Goal: Transaction & Acquisition: Purchase product/service

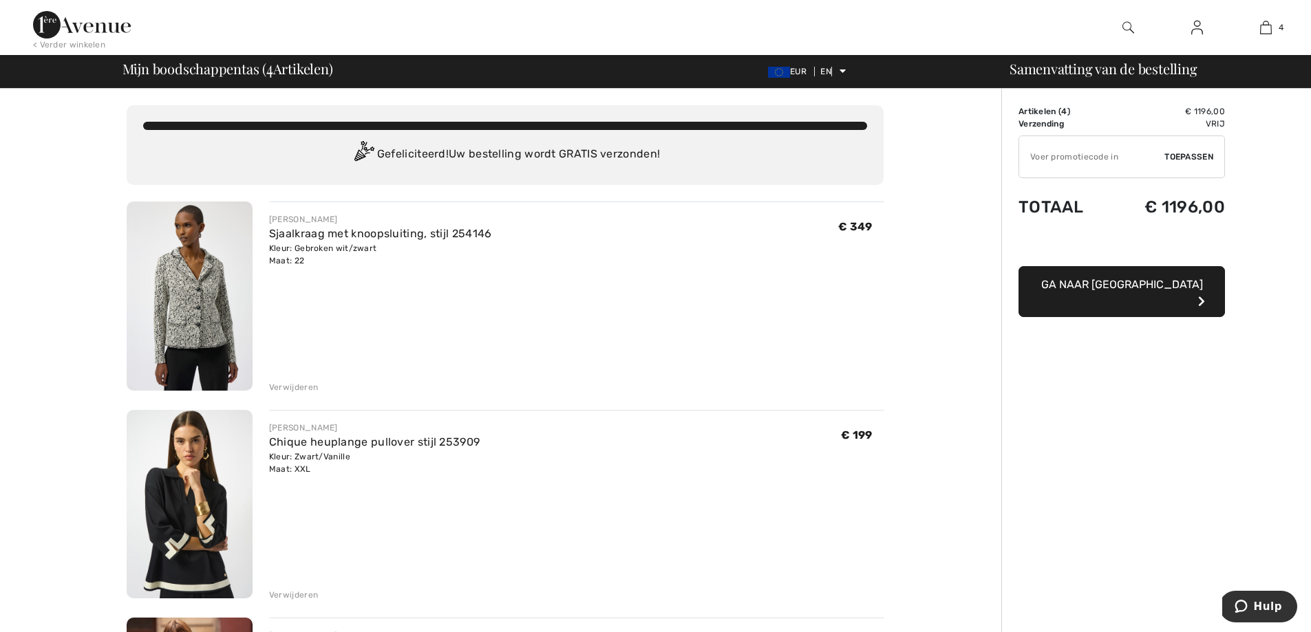
click at [182, 317] on img at bounding box center [190, 296] width 126 height 189
click at [288, 385] on font "Verwijderen" at bounding box center [293, 388] width 49 height 10
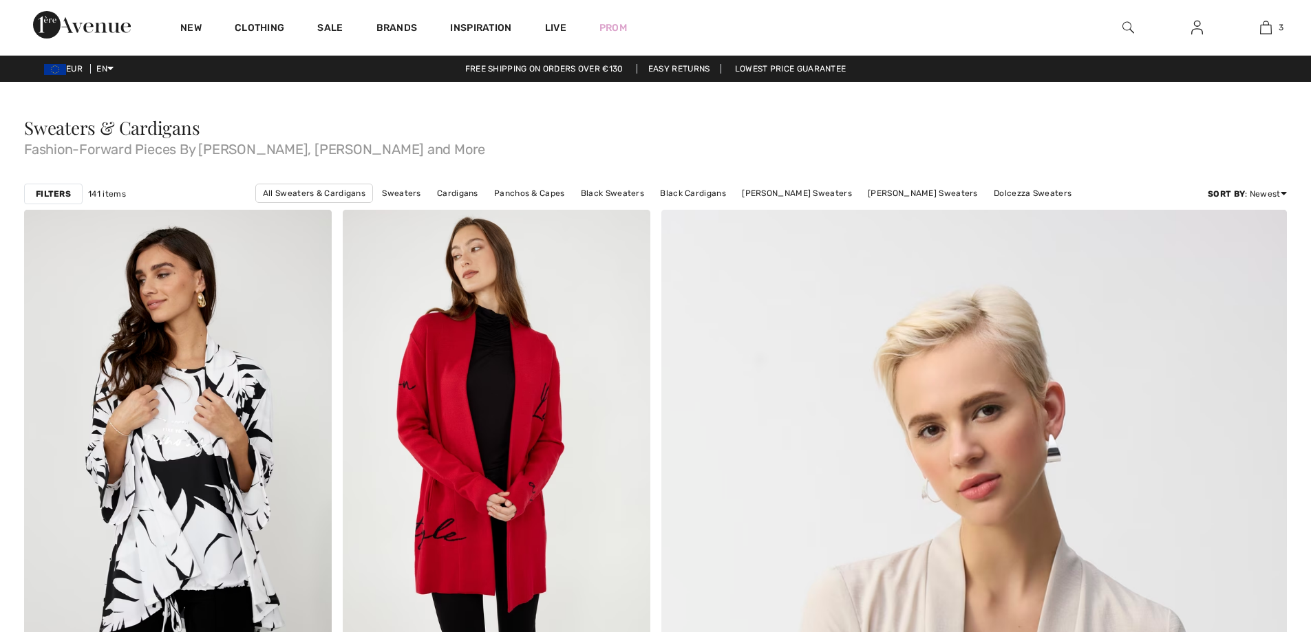
click at [472, 184] on link "Cardigans" at bounding box center [457, 193] width 55 height 18
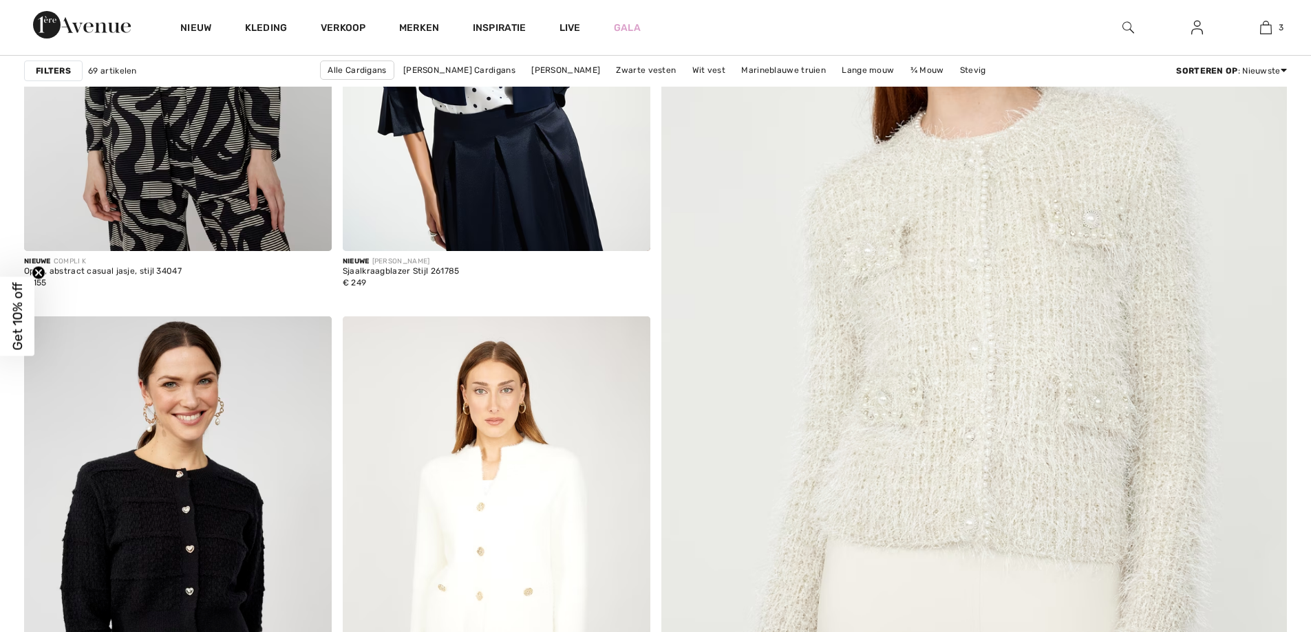
checkbox input "true"
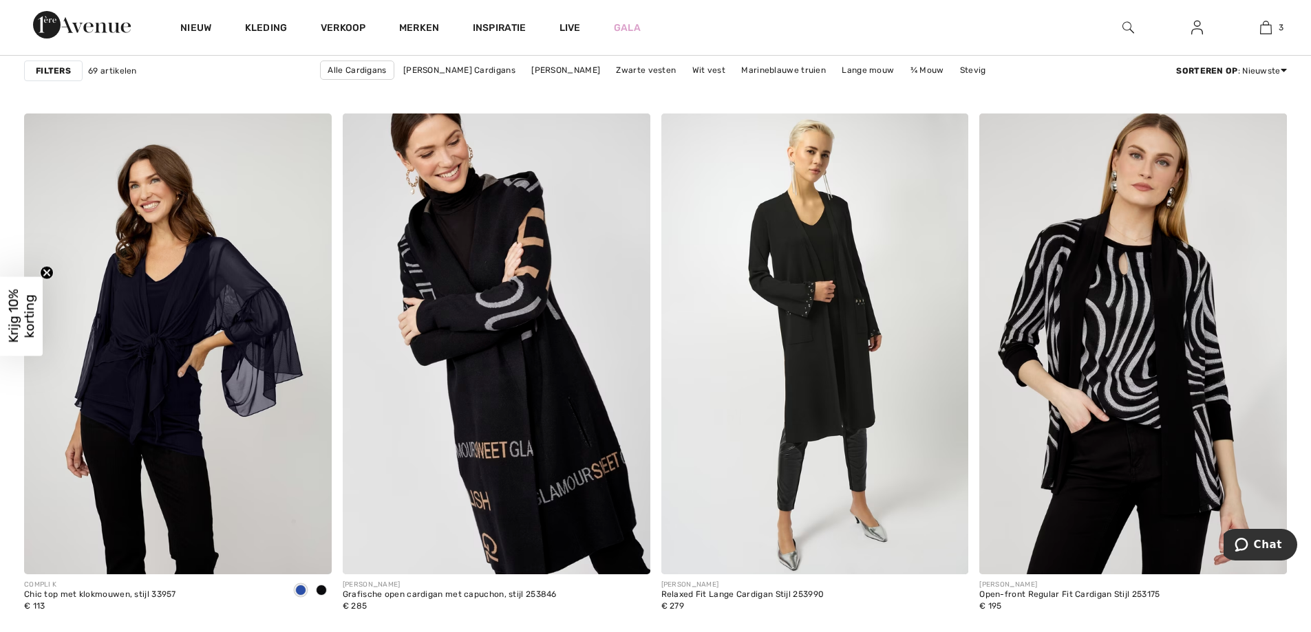
scroll to position [3492, 0]
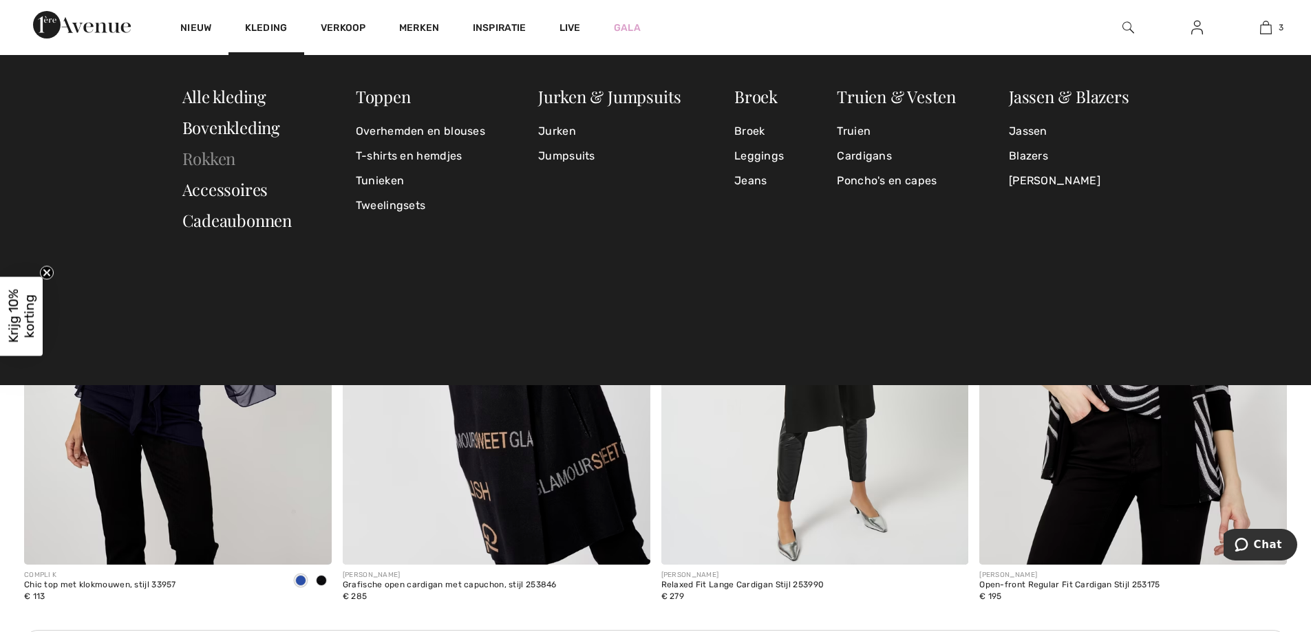
click at [202, 158] on font "Rokken" at bounding box center [209, 158] width 54 height 22
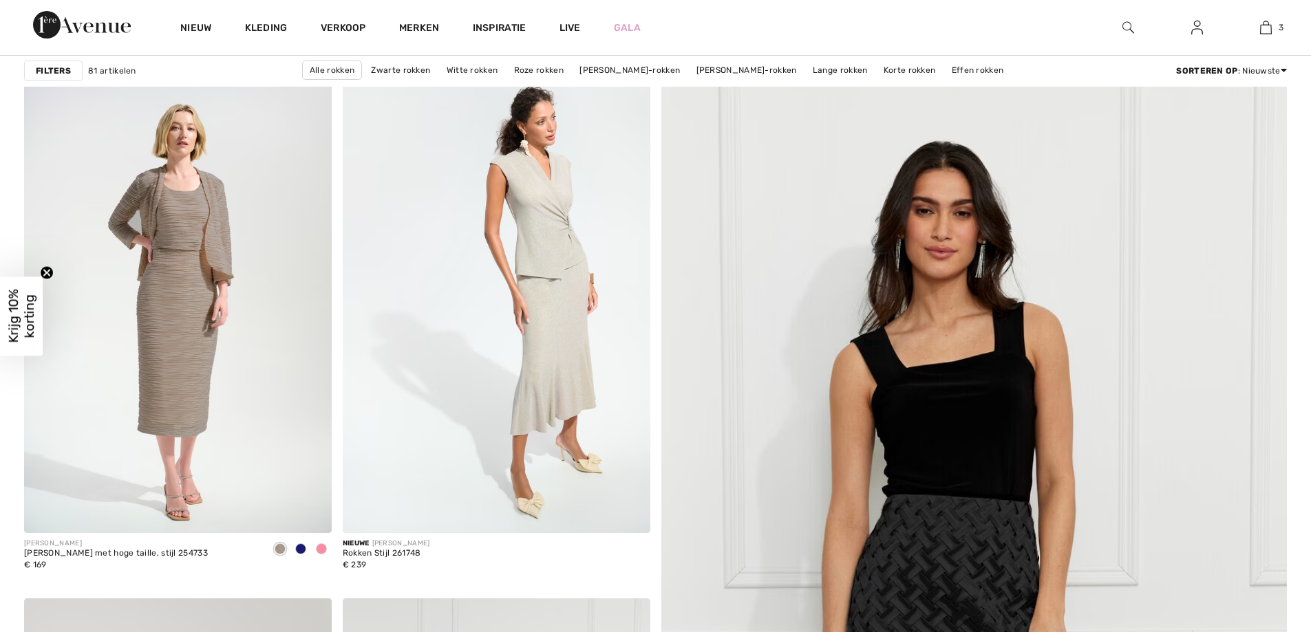
checkbox input "true"
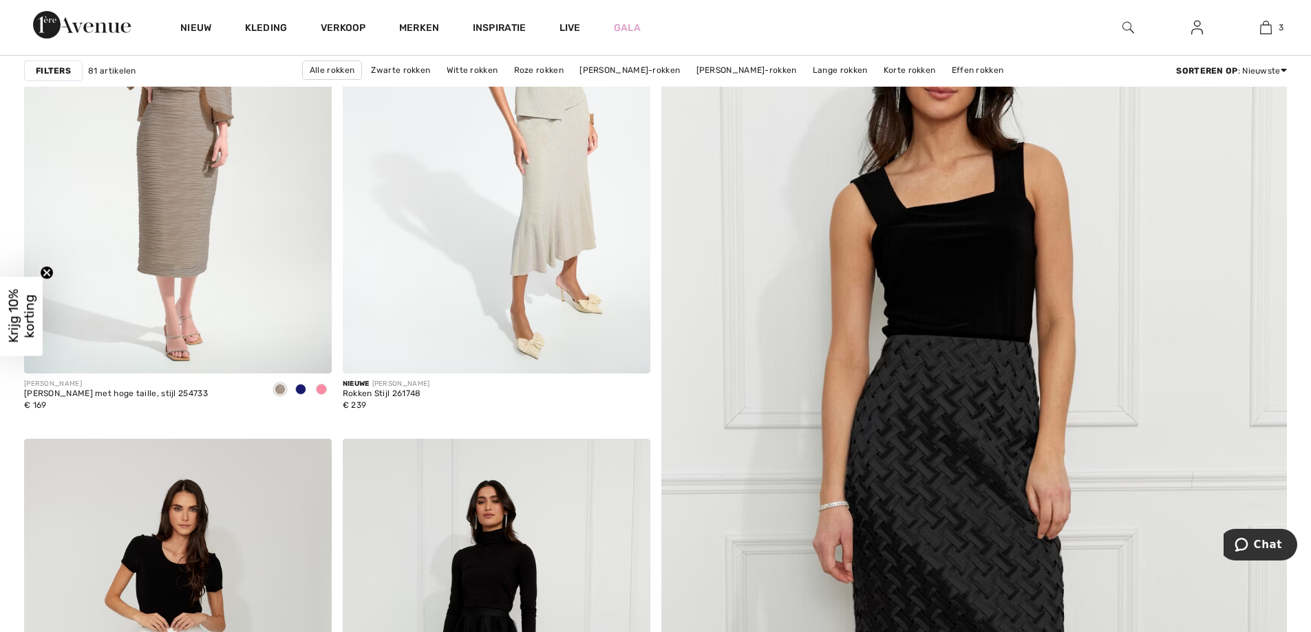
scroll to position [468, 0]
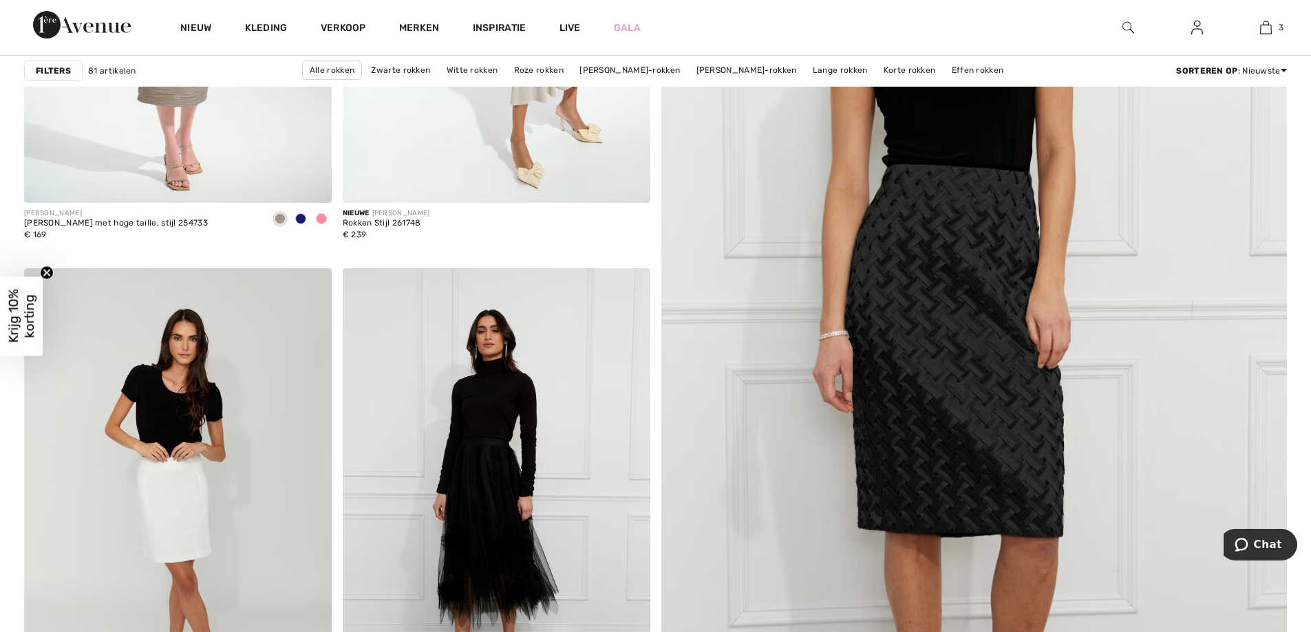
click at [995, 385] on img at bounding box center [974, 305] width 751 height 1126
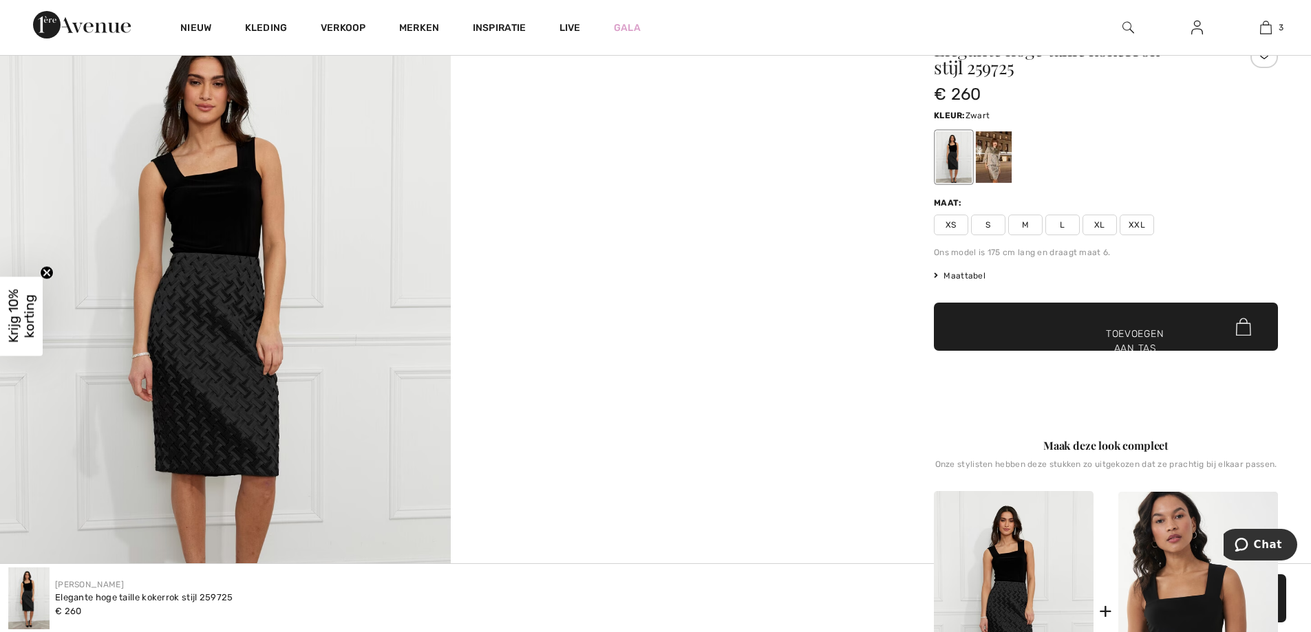
scroll to position [348, 0]
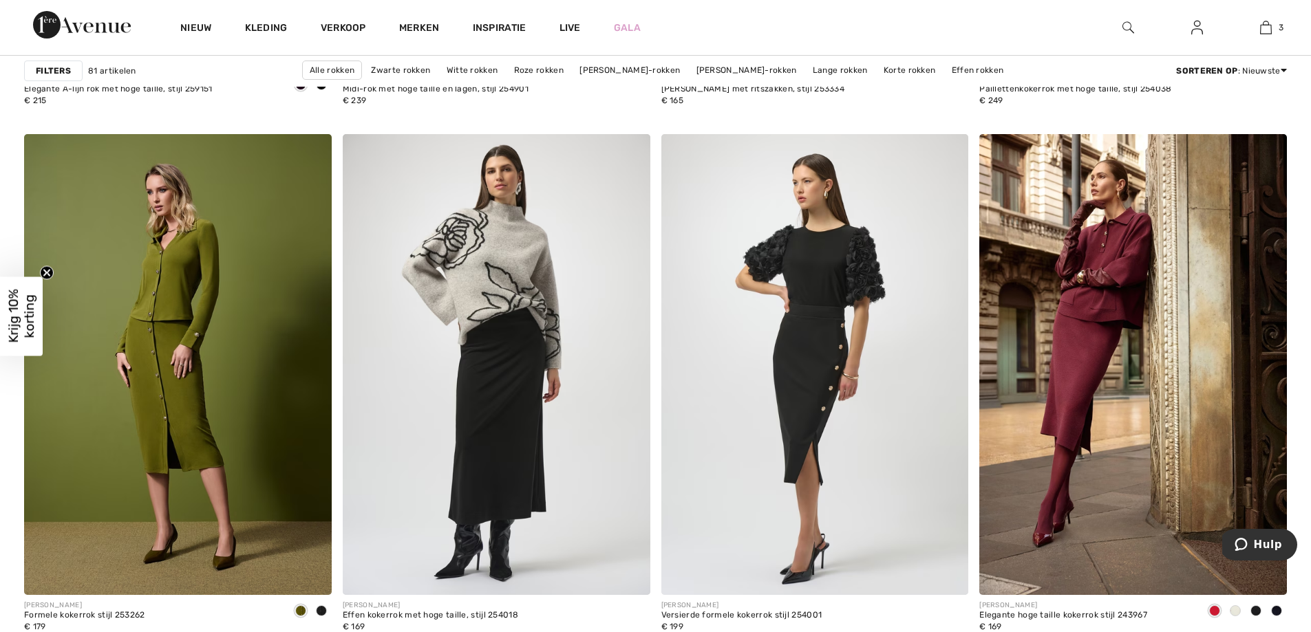
scroll to position [2970, 0]
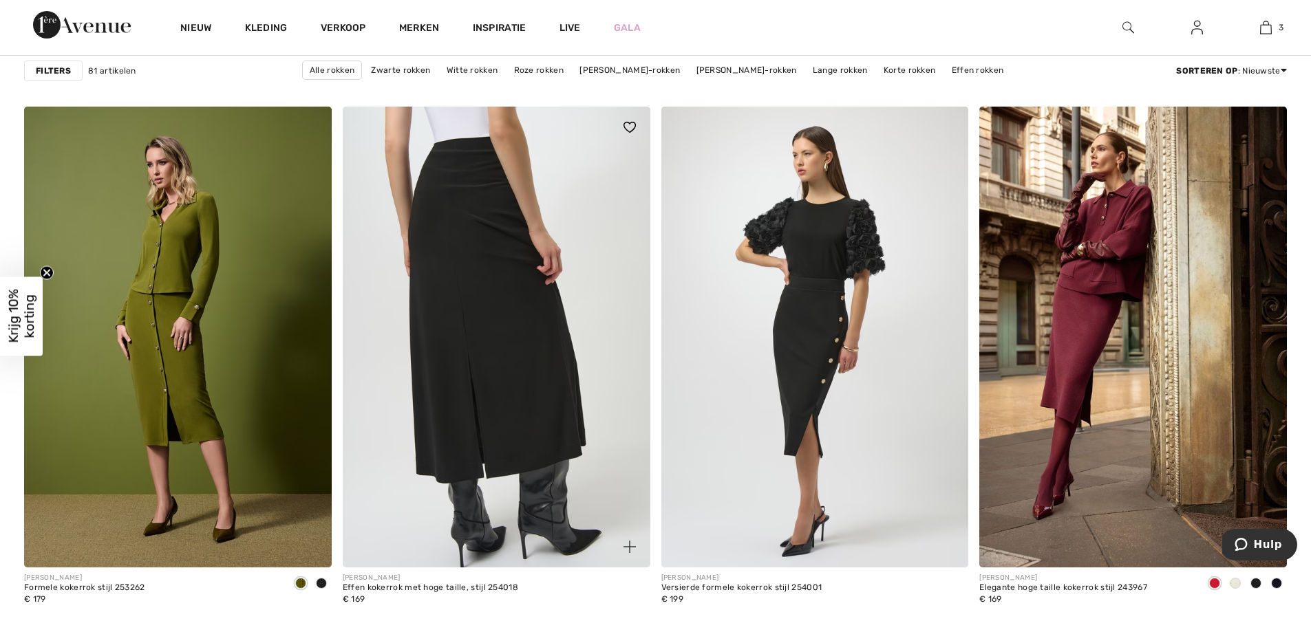
click at [517, 372] on img at bounding box center [497, 337] width 308 height 461
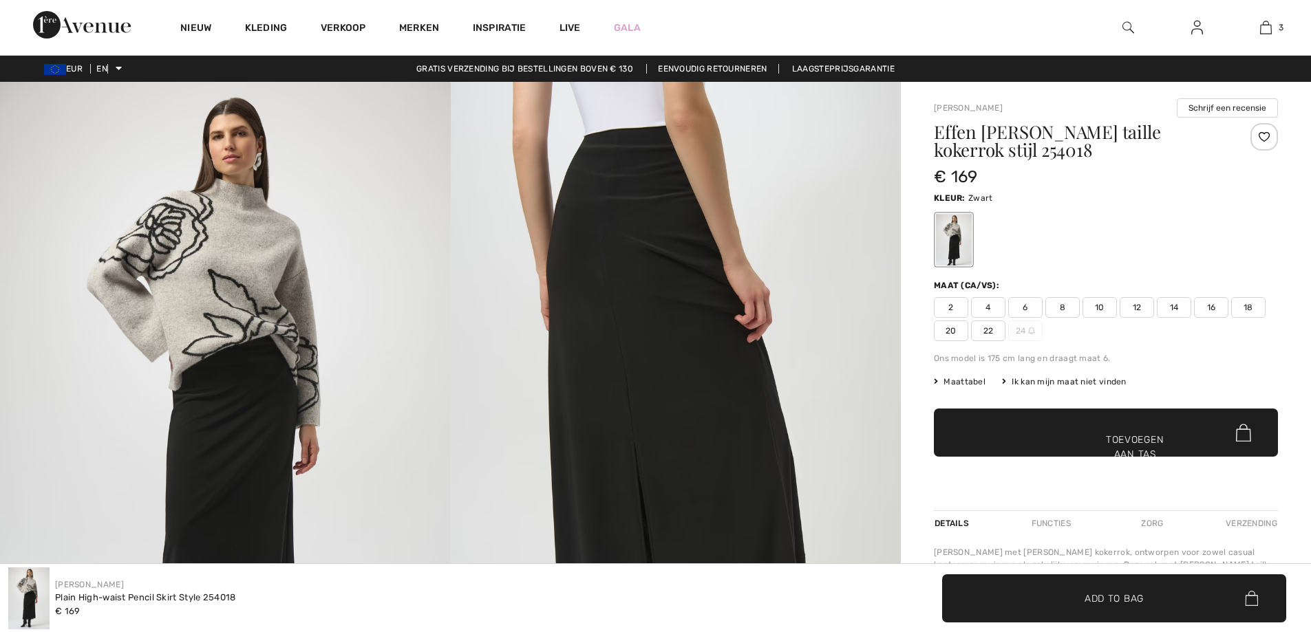
click at [627, 188] on img at bounding box center [676, 419] width 451 height 675
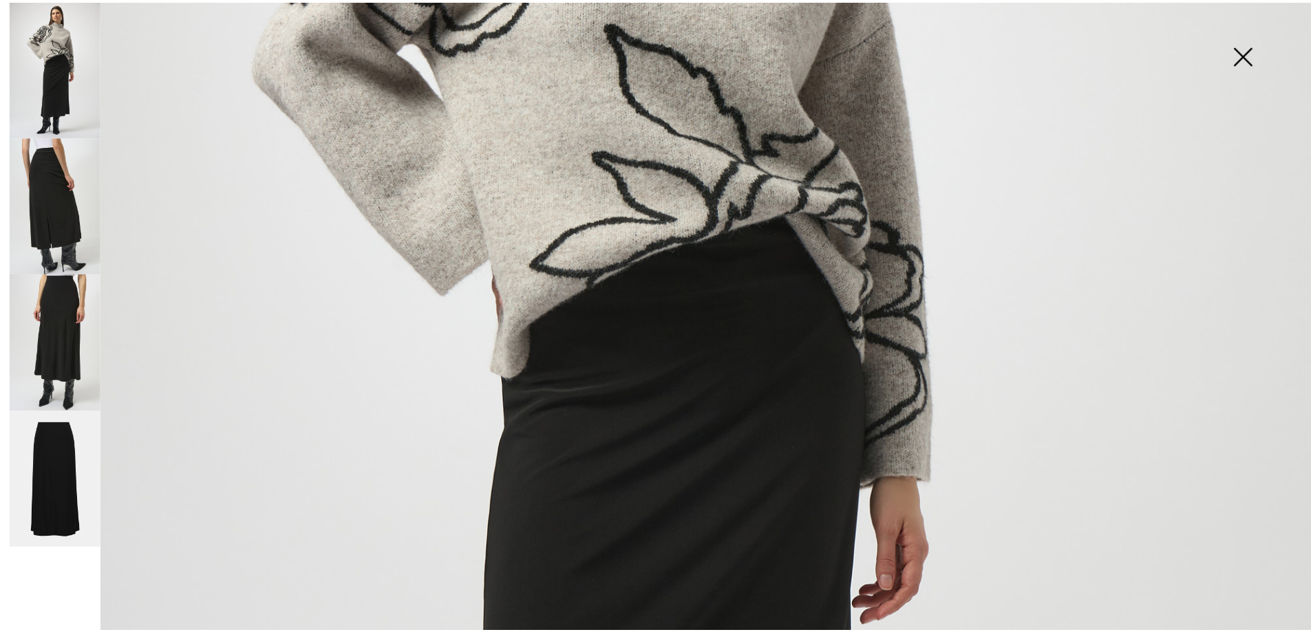
scroll to position [541, 0]
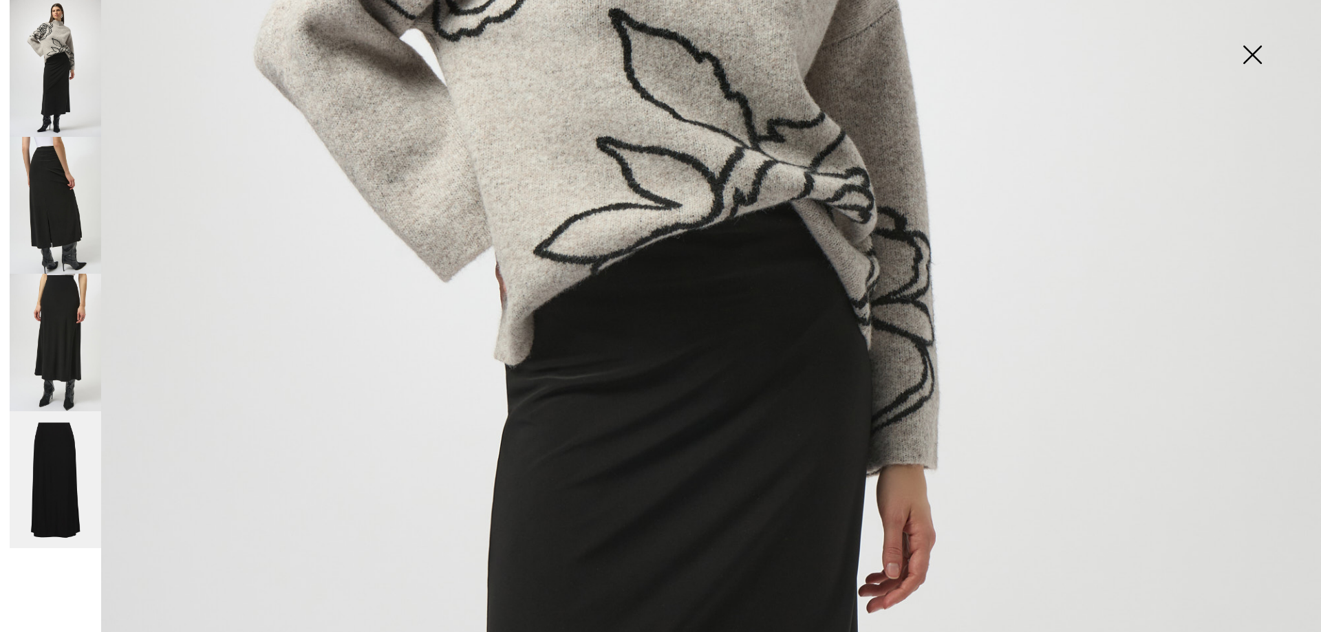
click at [1257, 54] on img at bounding box center [1252, 56] width 69 height 71
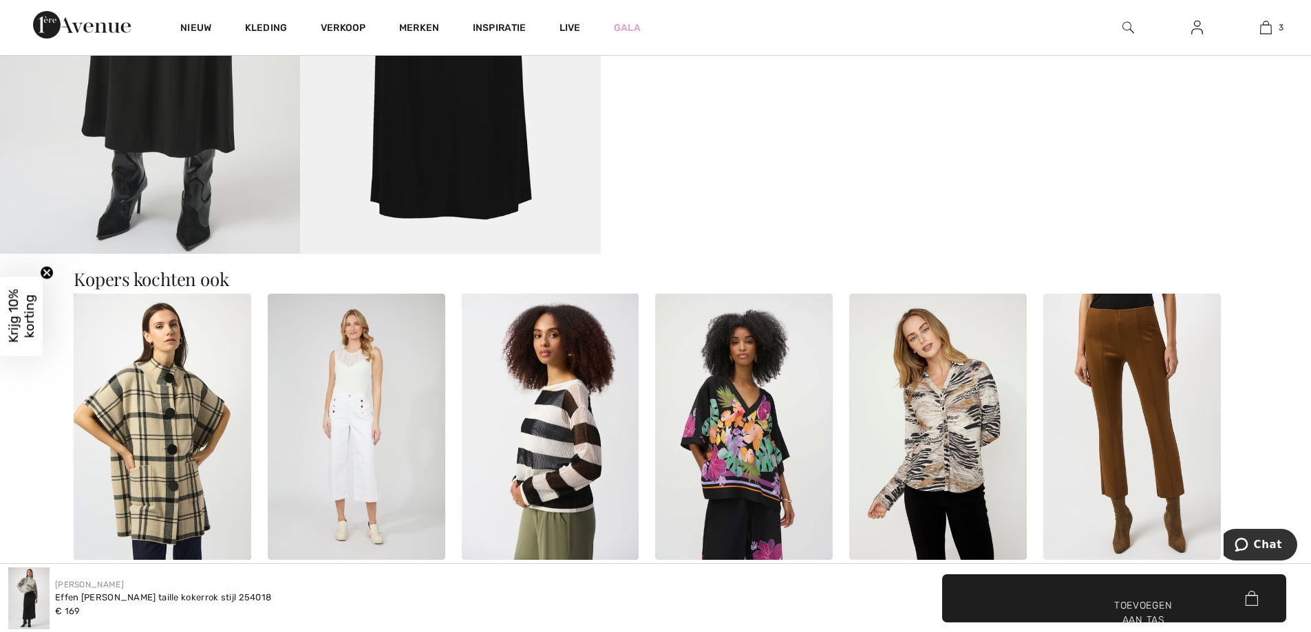
scroll to position [1009, 0]
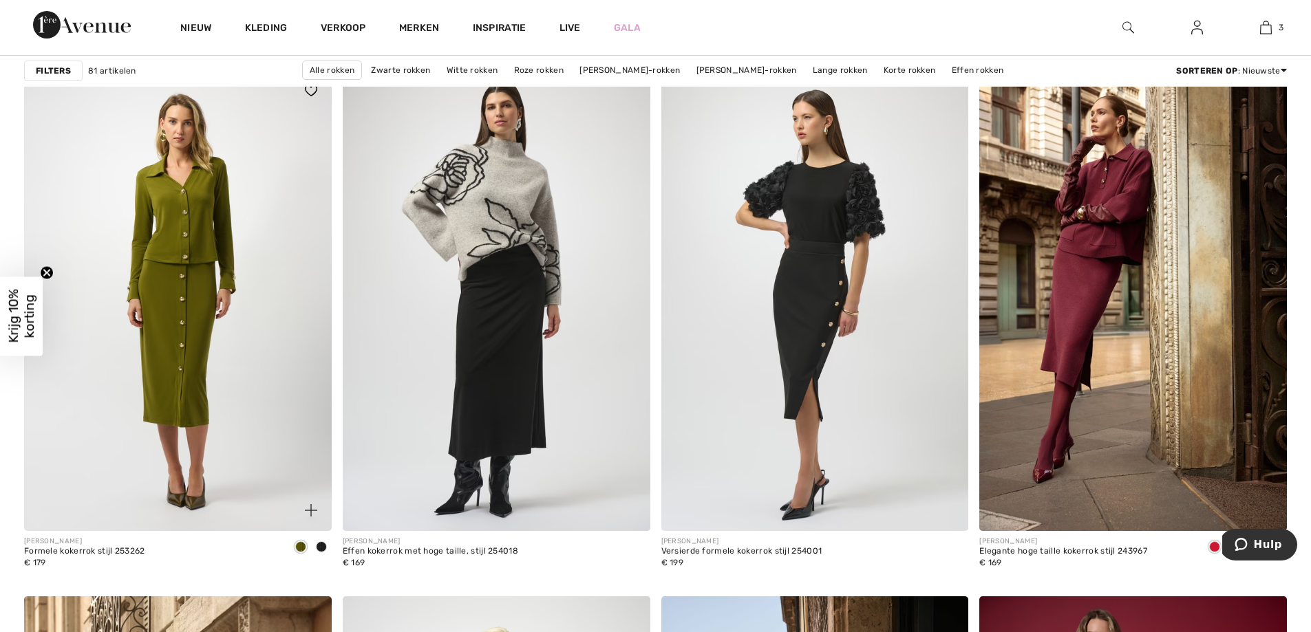
click at [195, 388] on img at bounding box center [178, 300] width 308 height 461
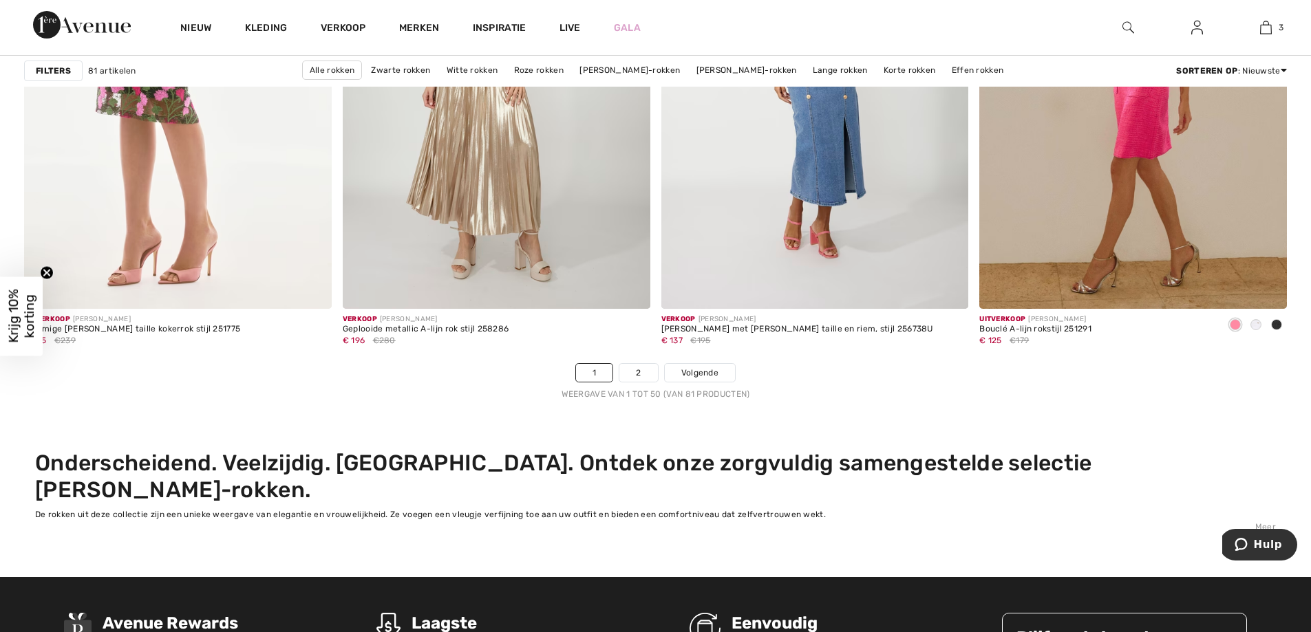
scroll to position [7946, 0]
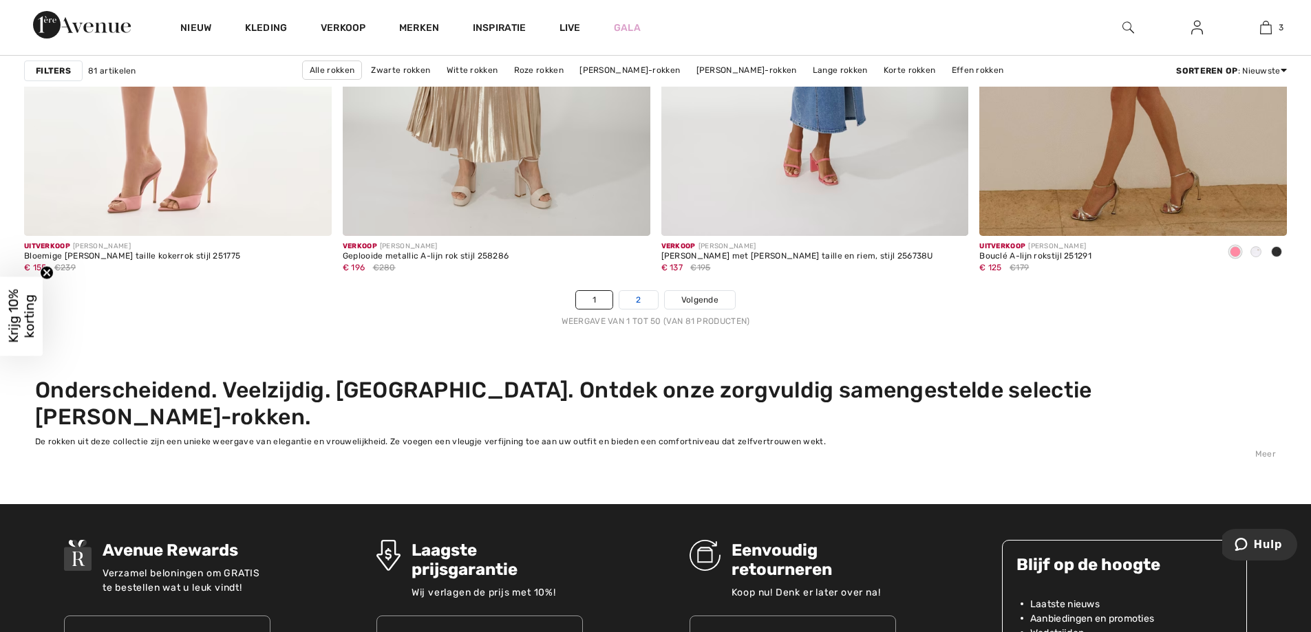
click at [636, 300] on font "2" at bounding box center [638, 300] width 5 height 10
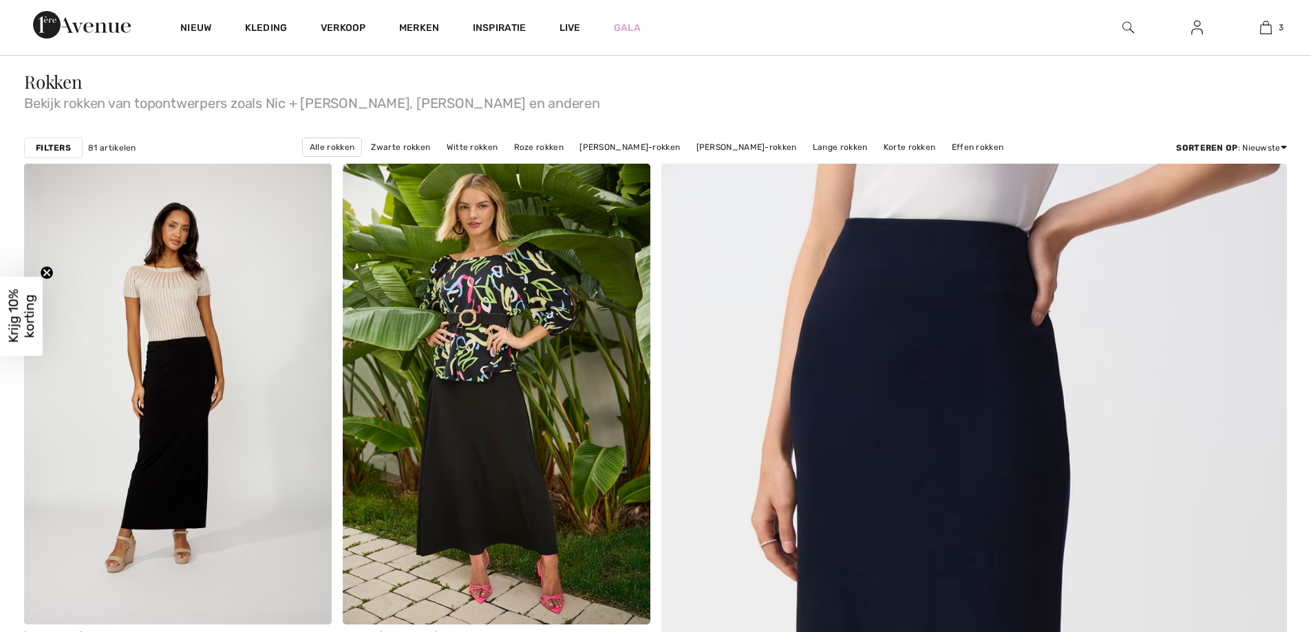
checkbox input "true"
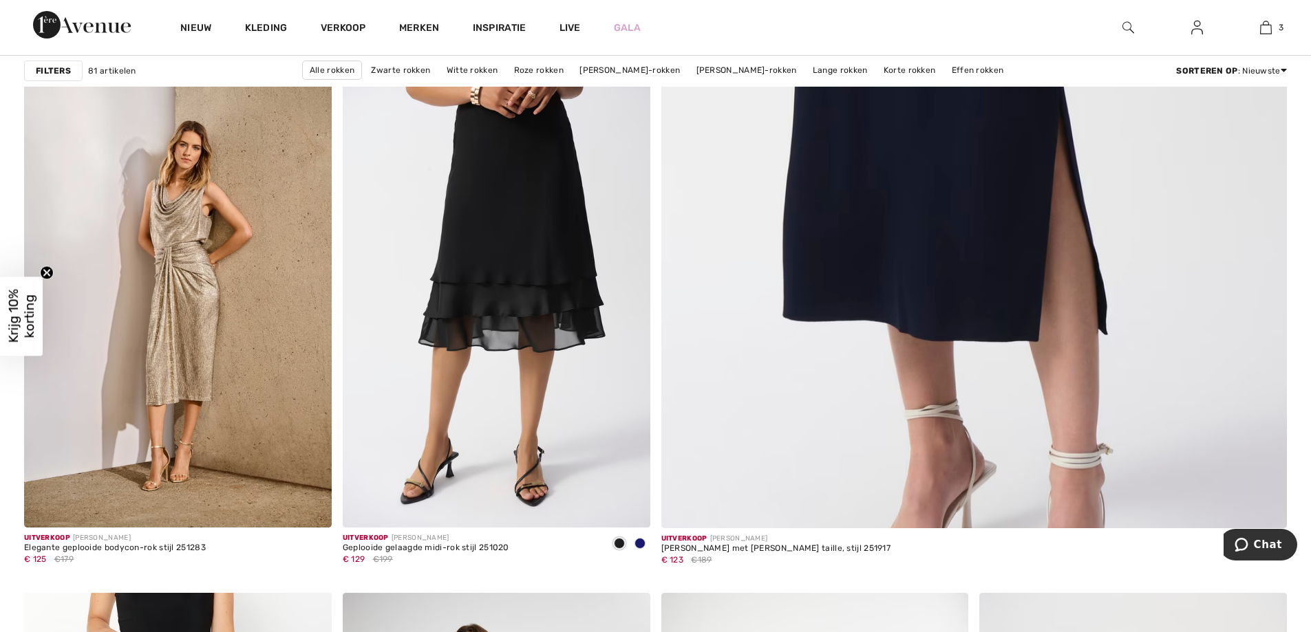
scroll to position [678, 0]
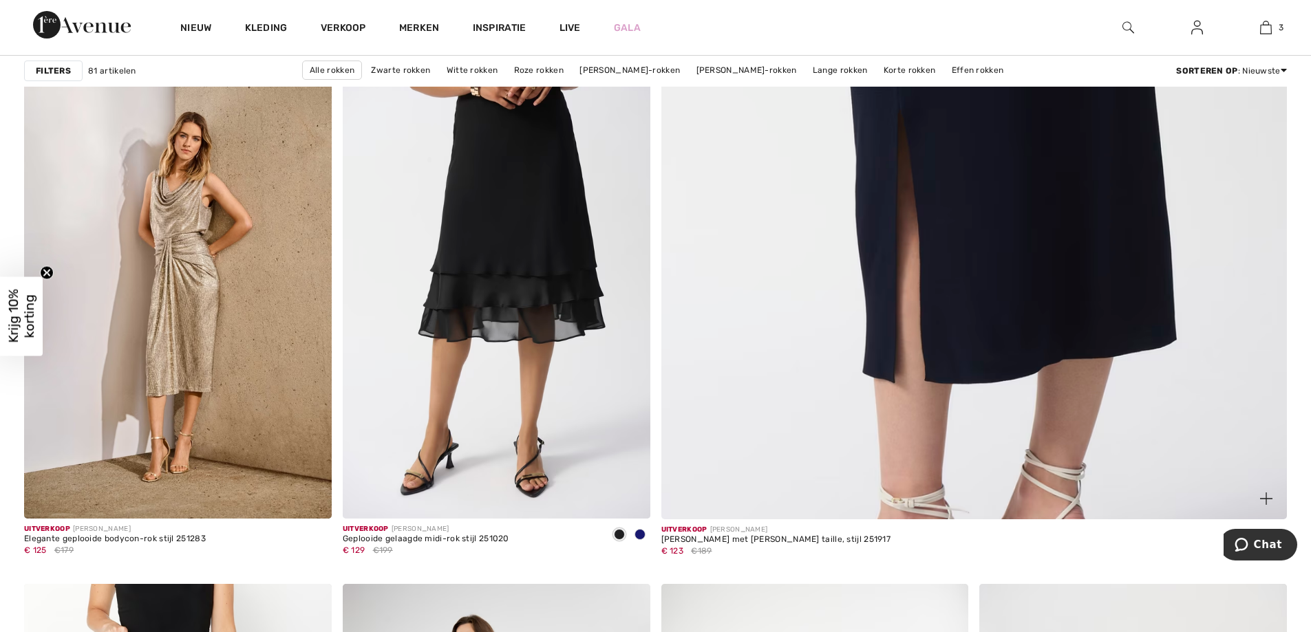
click at [891, 249] on img at bounding box center [974, 94] width 751 height 1126
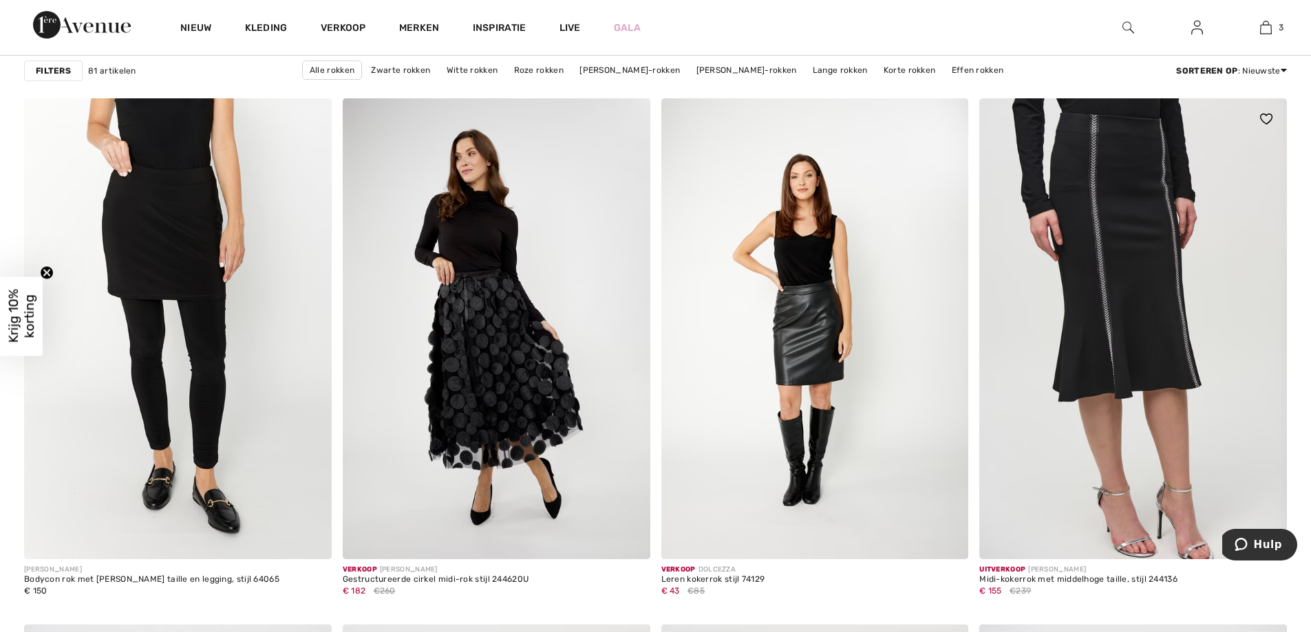
click at [1166, 376] on img at bounding box center [1133, 328] width 308 height 461
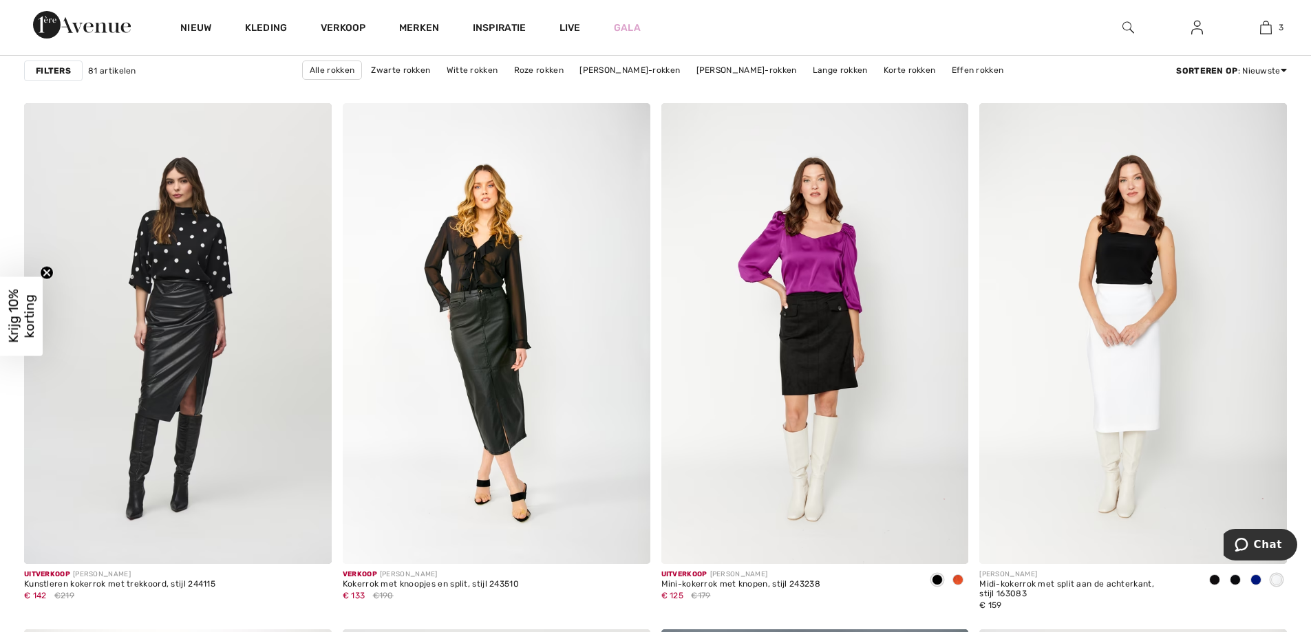
scroll to position [2438, 0]
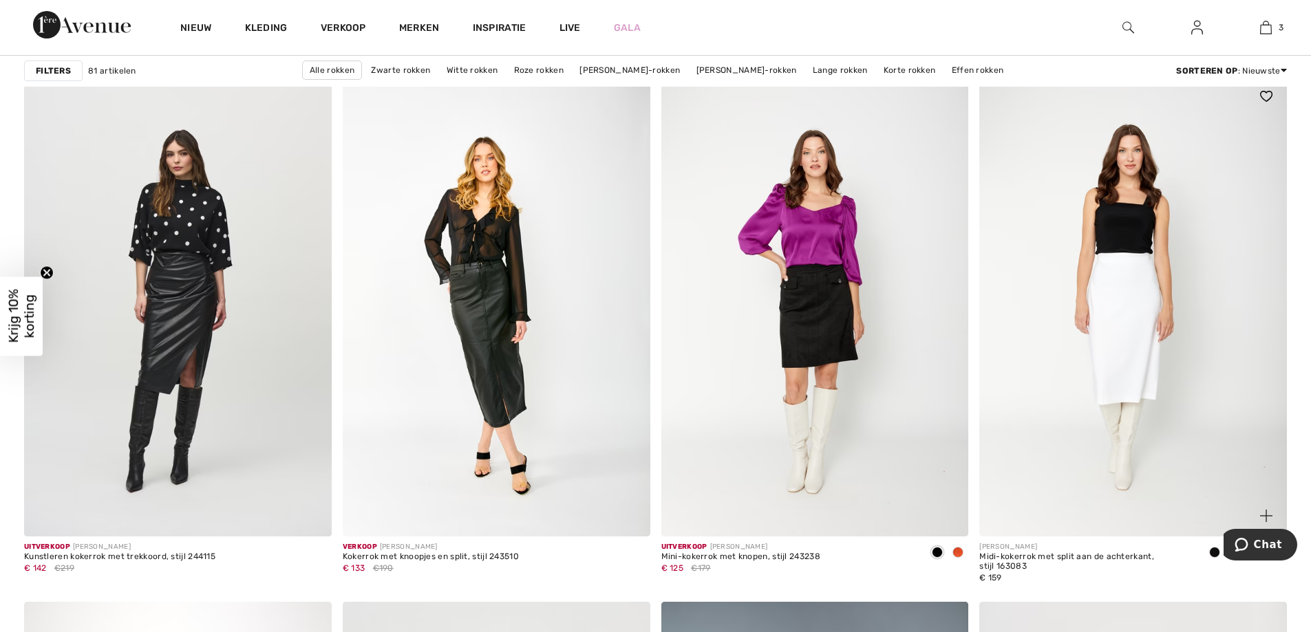
click at [1139, 349] on img at bounding box center [1133, 306] width 308 height 461
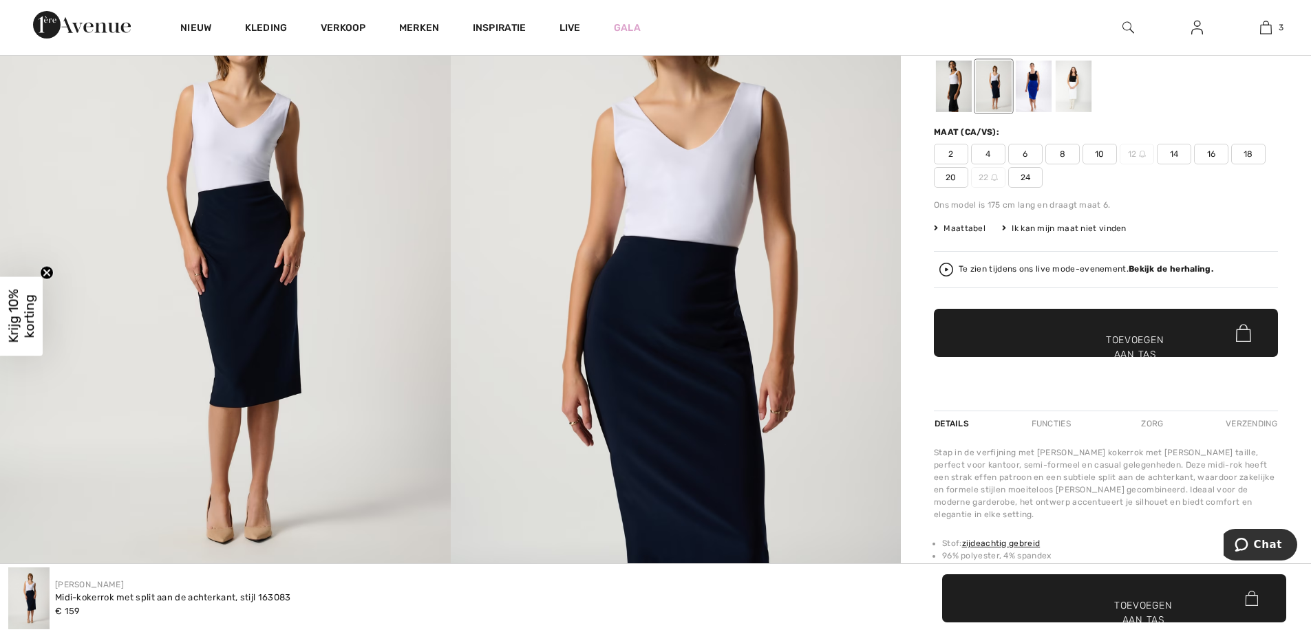
scroll to position [19, 0]
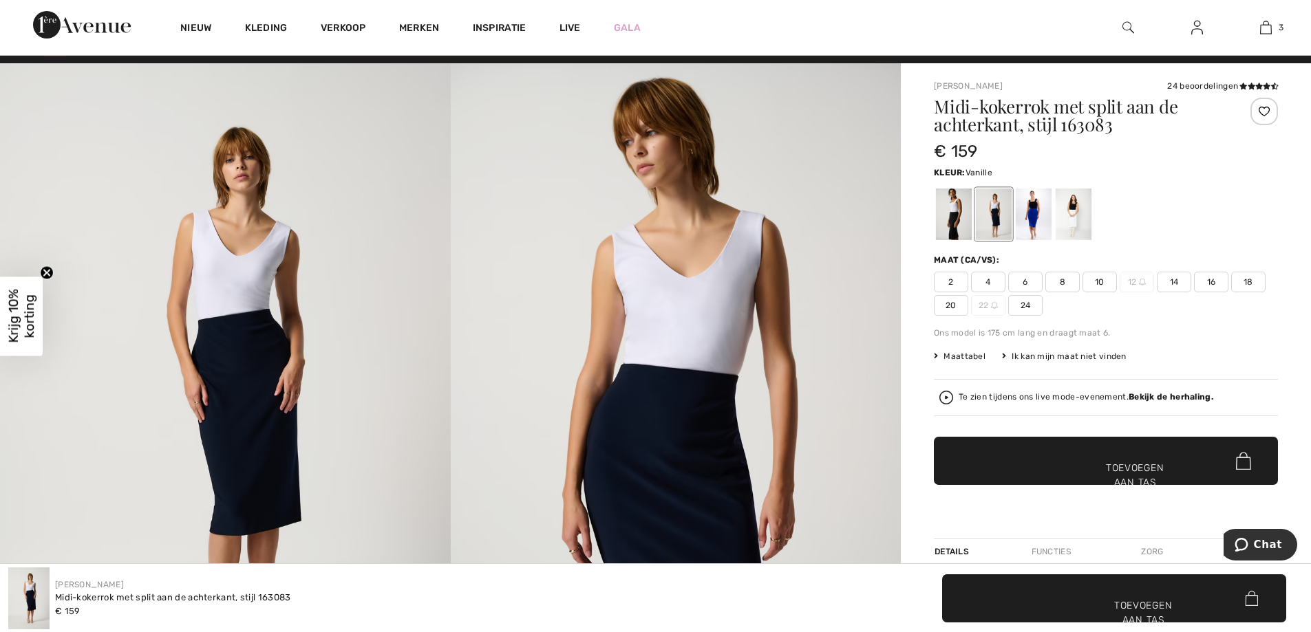
click at [1071, 222] on div at bounding box center [1073, 215] width 36 height 52
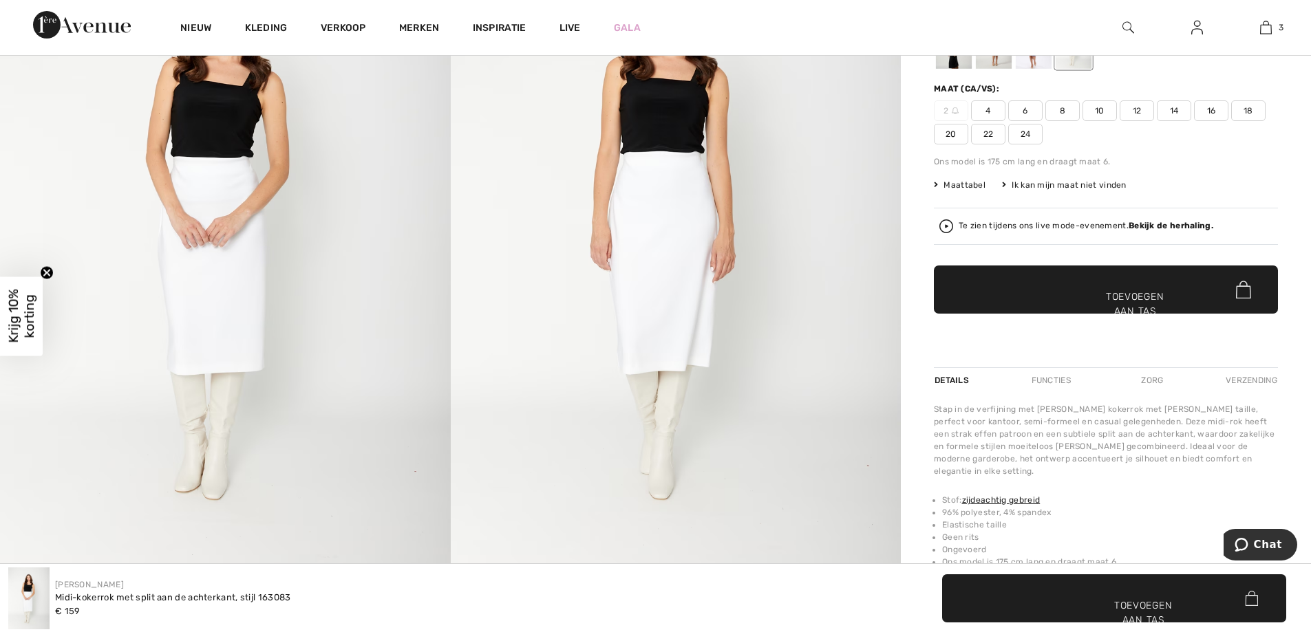
scroll to position [0, 0]
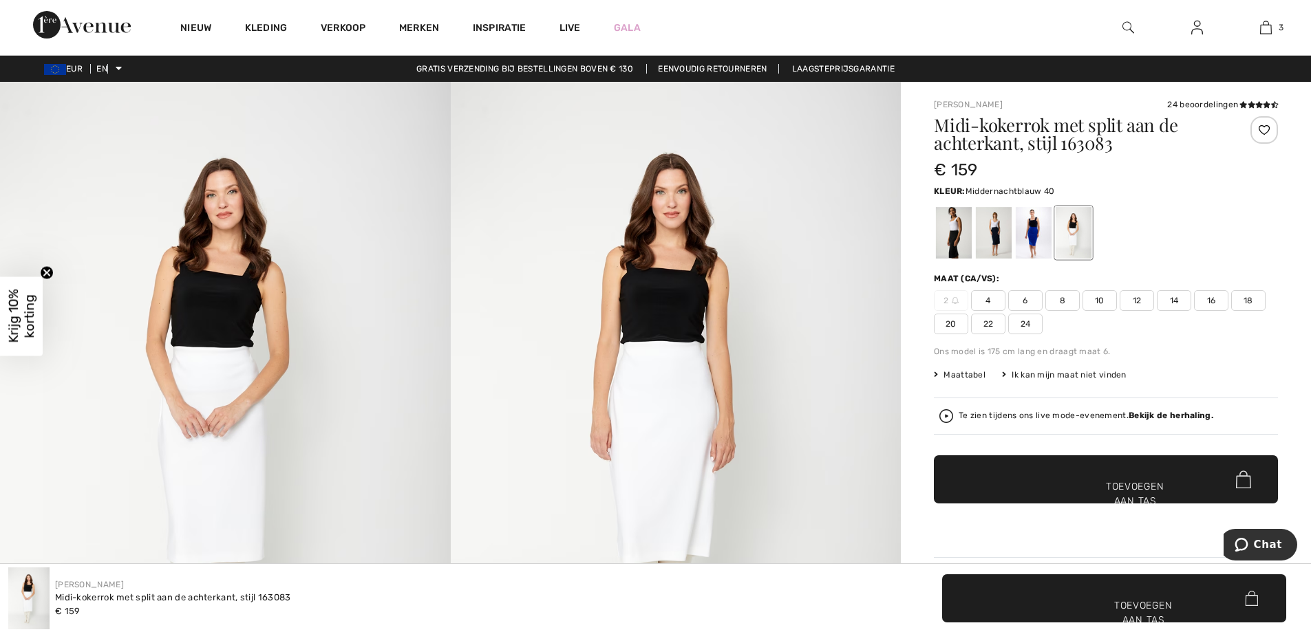
click at [995, 230] on div at bounding box center [994, 233] width 36 height 52
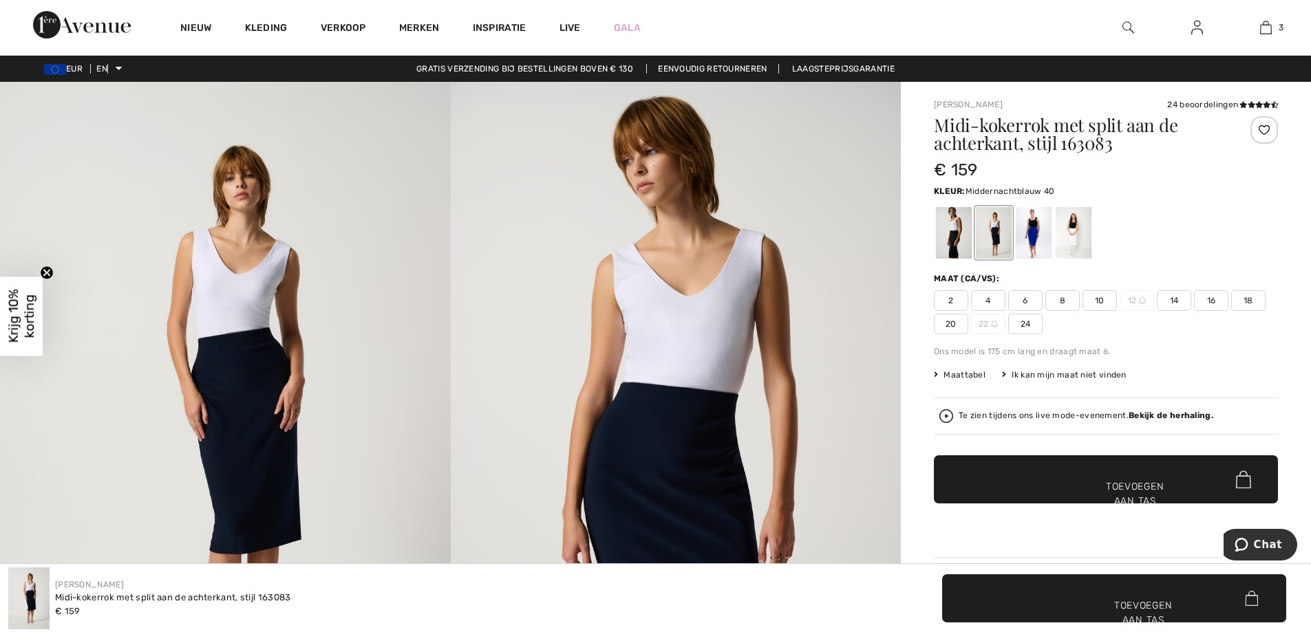
click at [949, 325] on font "20" at bounding box center [950, 324] width 11 height 10
click at [1024, 477] on span "✔ Toegevoegd aan tas Toevoegen aan tas" at bounding box center [1106, 479] width 344 height 48
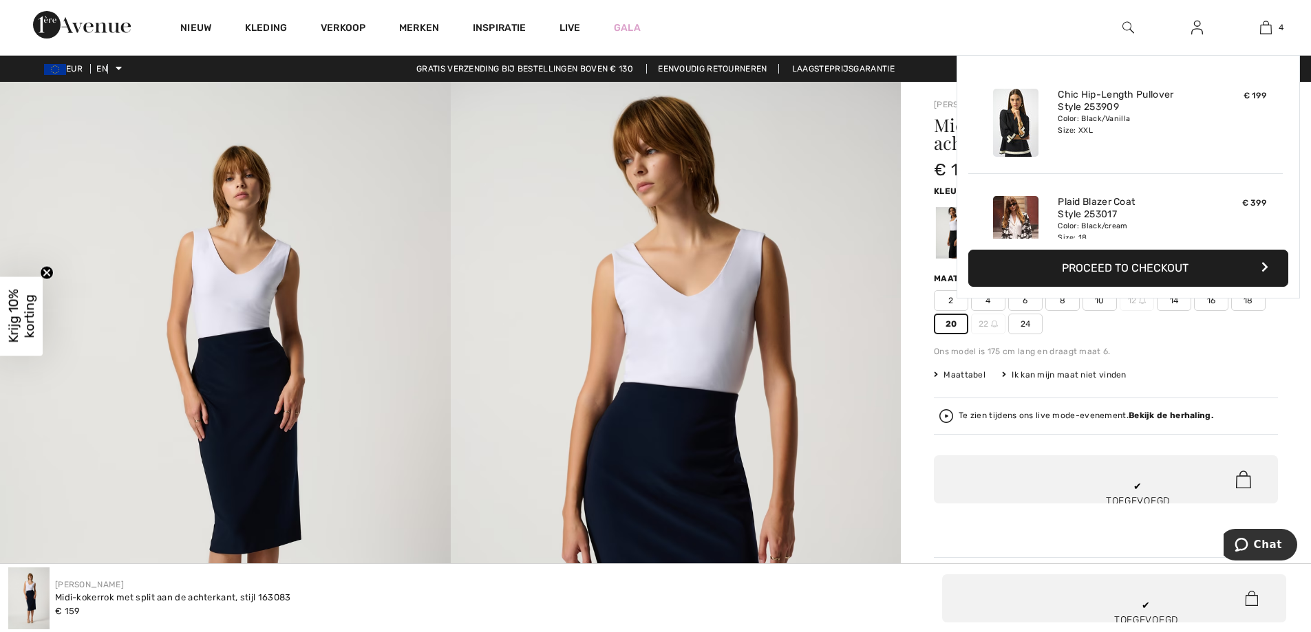
scroll to position [257, 0]
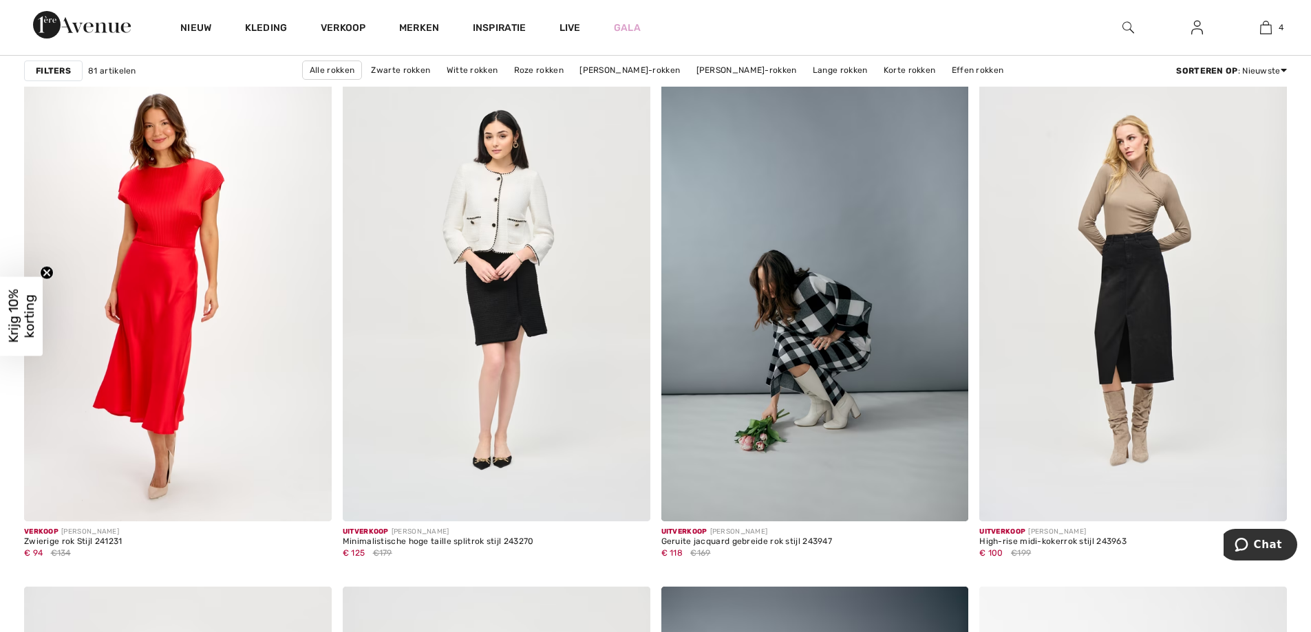
scroll to position [2988, 0]
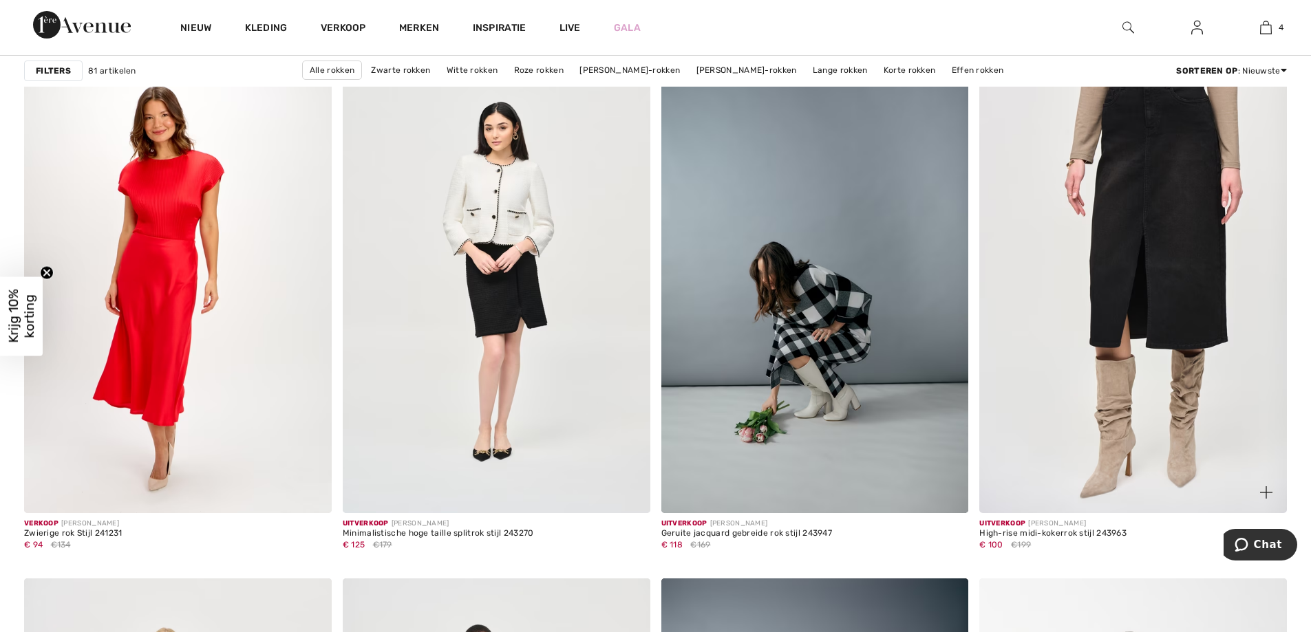
click at [1166, 307] on img at bounding box center [1133, 282] width 308 height 461
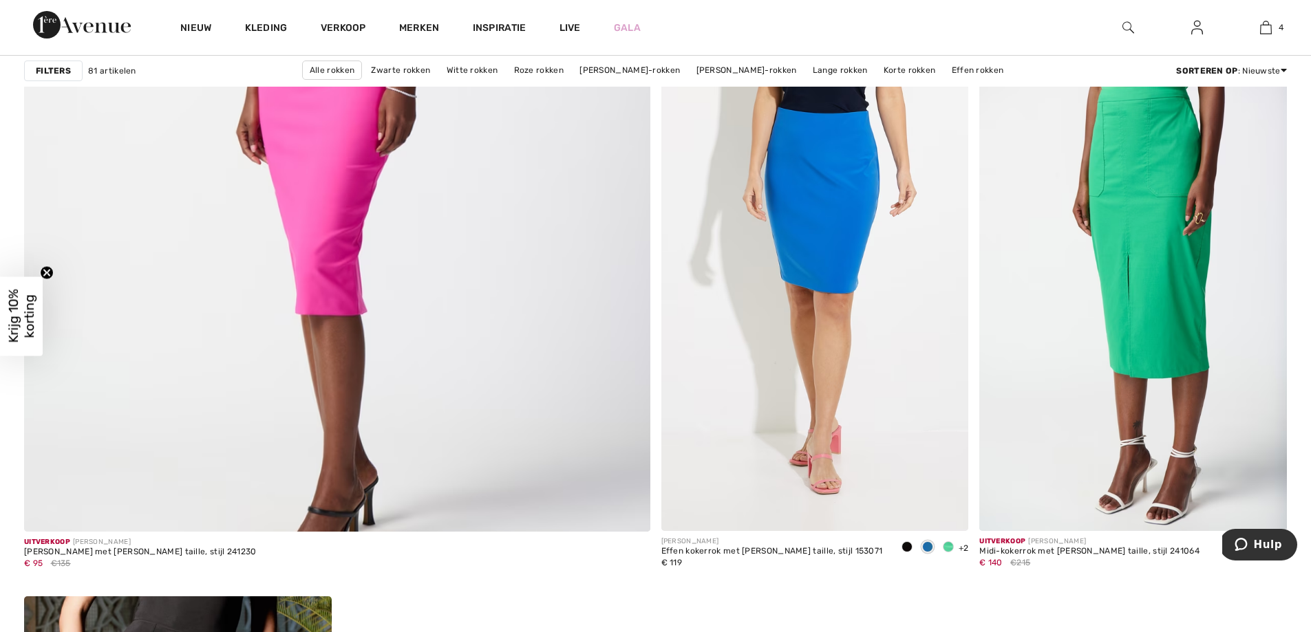
scroll to position [4803, 0]
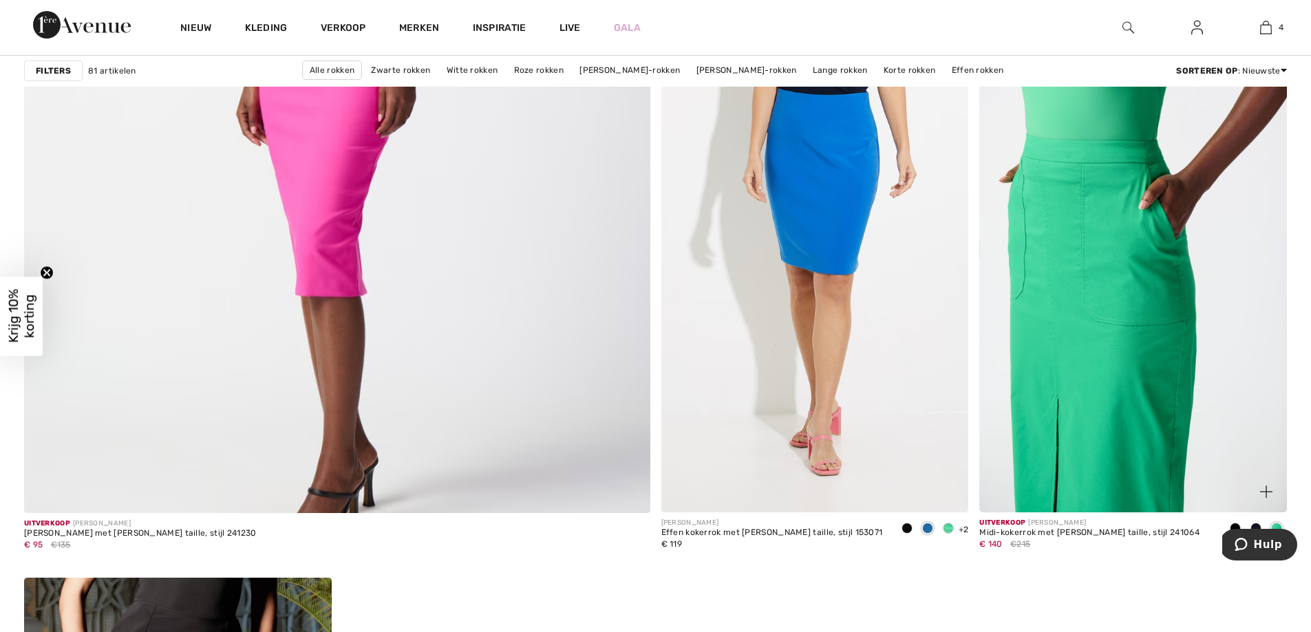
click at [1151, 281] on img at bounding box center [1133, 282] width 308 height 461
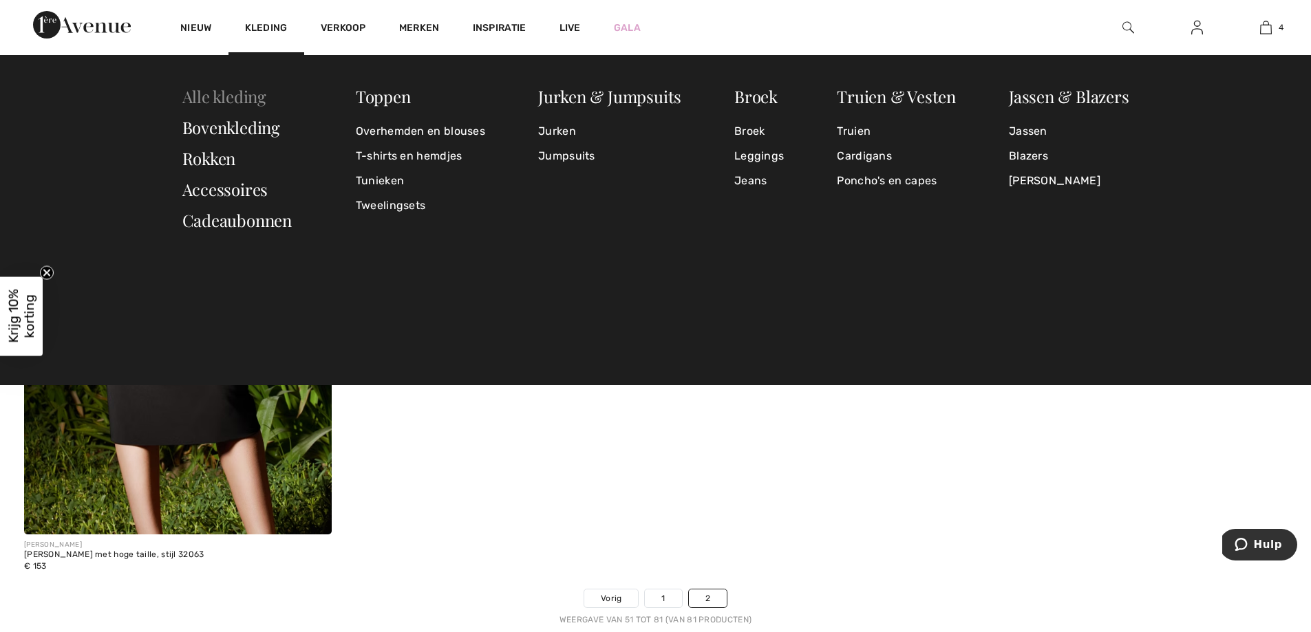
click at [224, 99] on font "Alle kleding" at bounding box center [224, 96] width 84 height 22
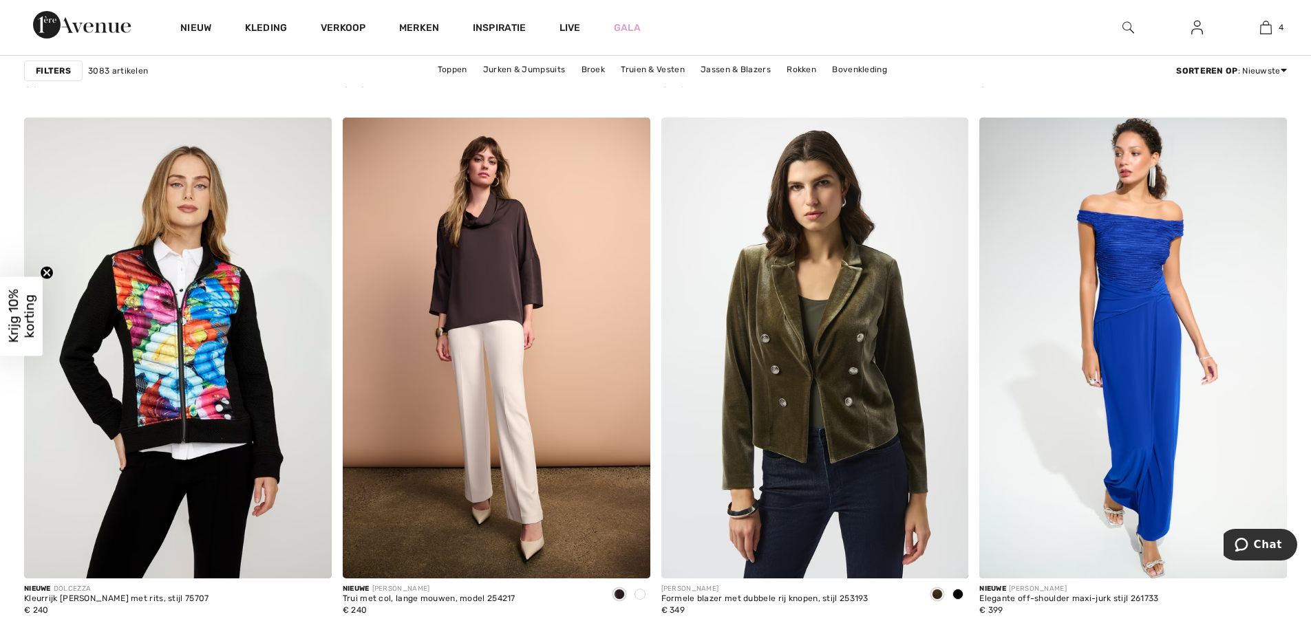
scroll to position [3446, 0]
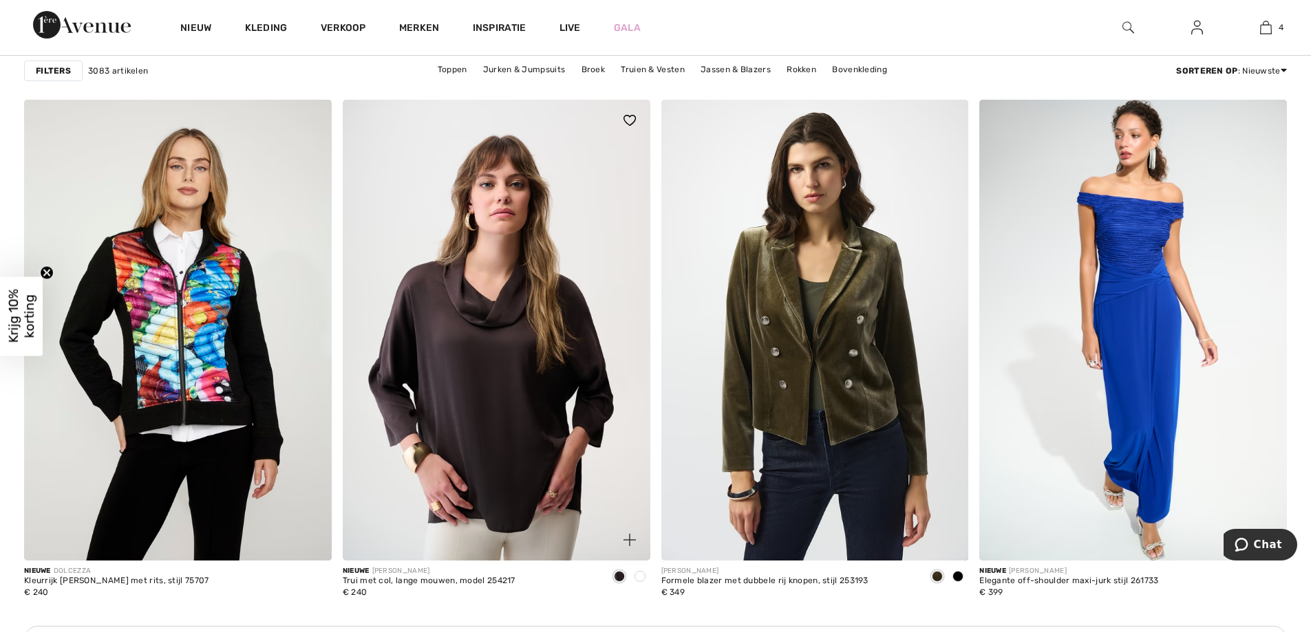
click at [545, 415] on img at bounding box center [497, 330] width 308 height 461
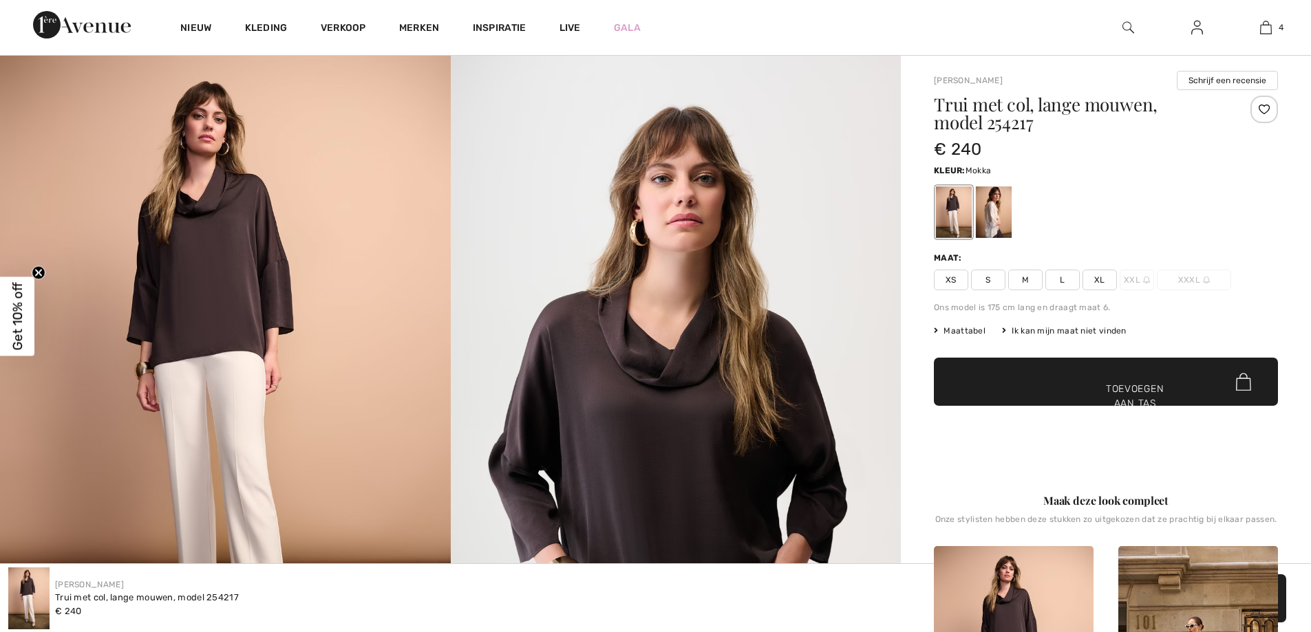
scroll to position [413, 0]
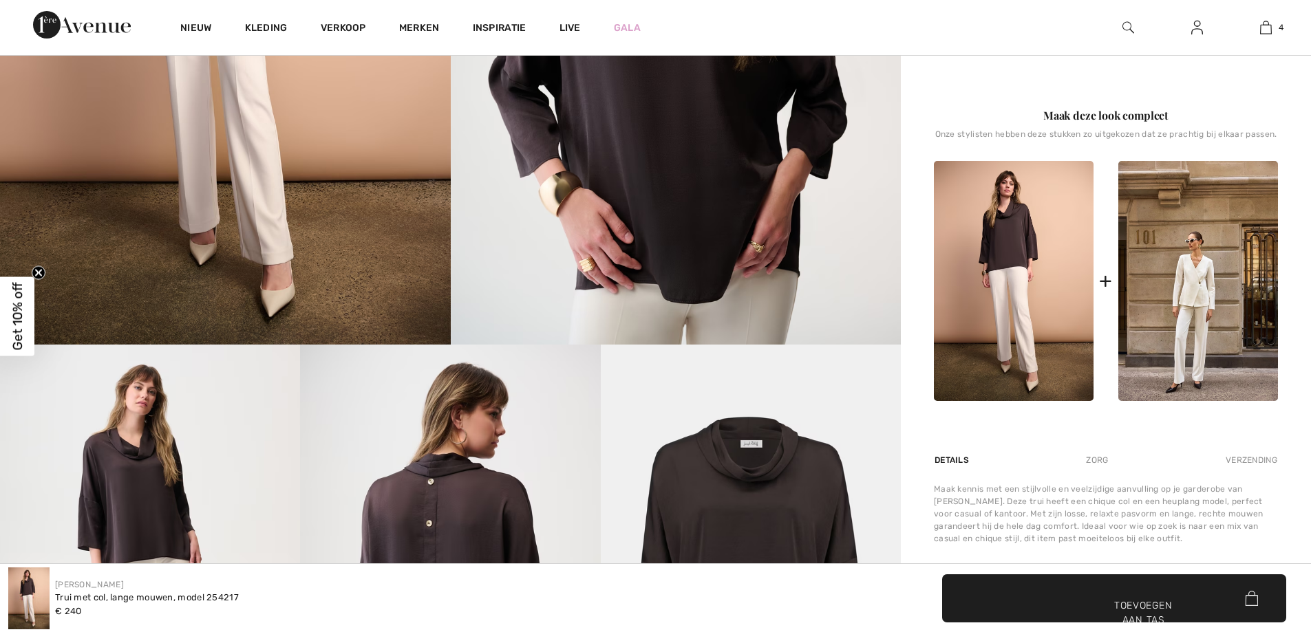
checkbox input "true"
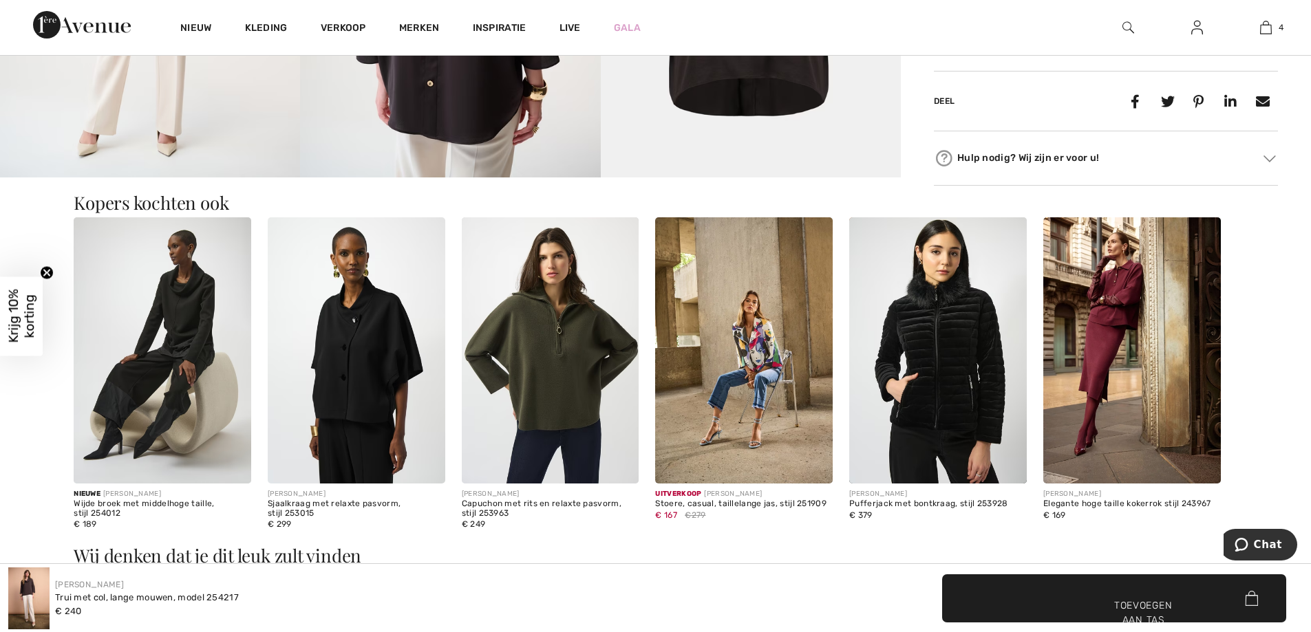
scroll to position [1128, 0]
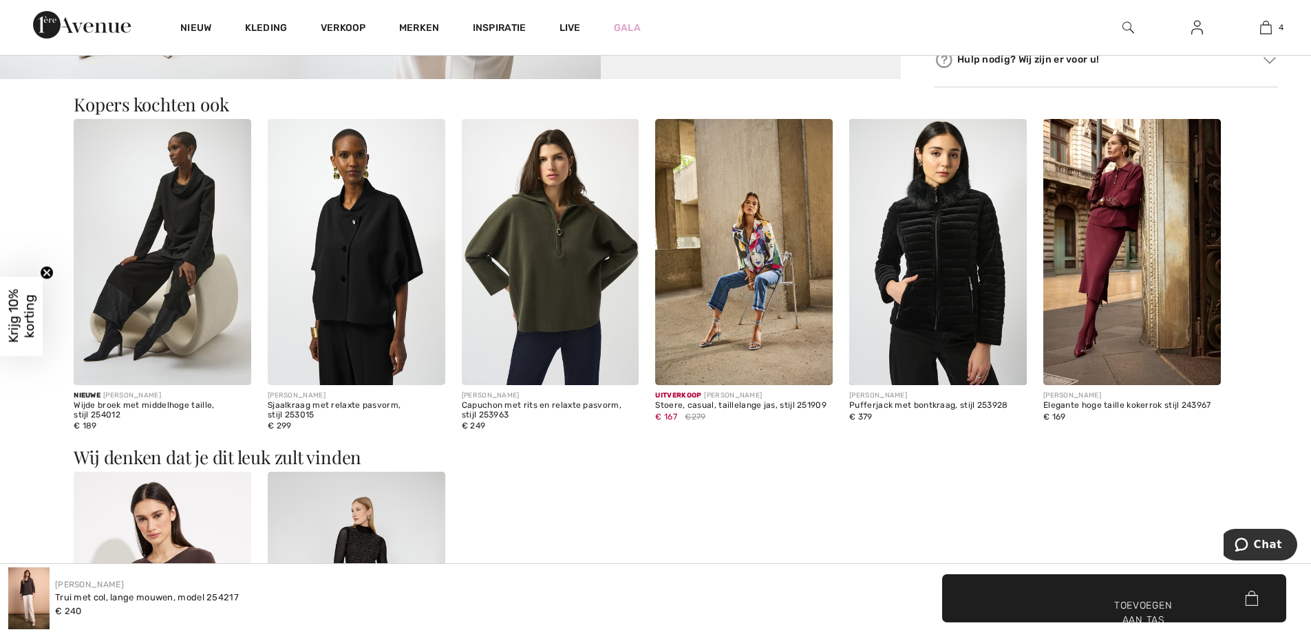
click at [362, 290] on img at bounding box center [357, 252] width 178 height 266
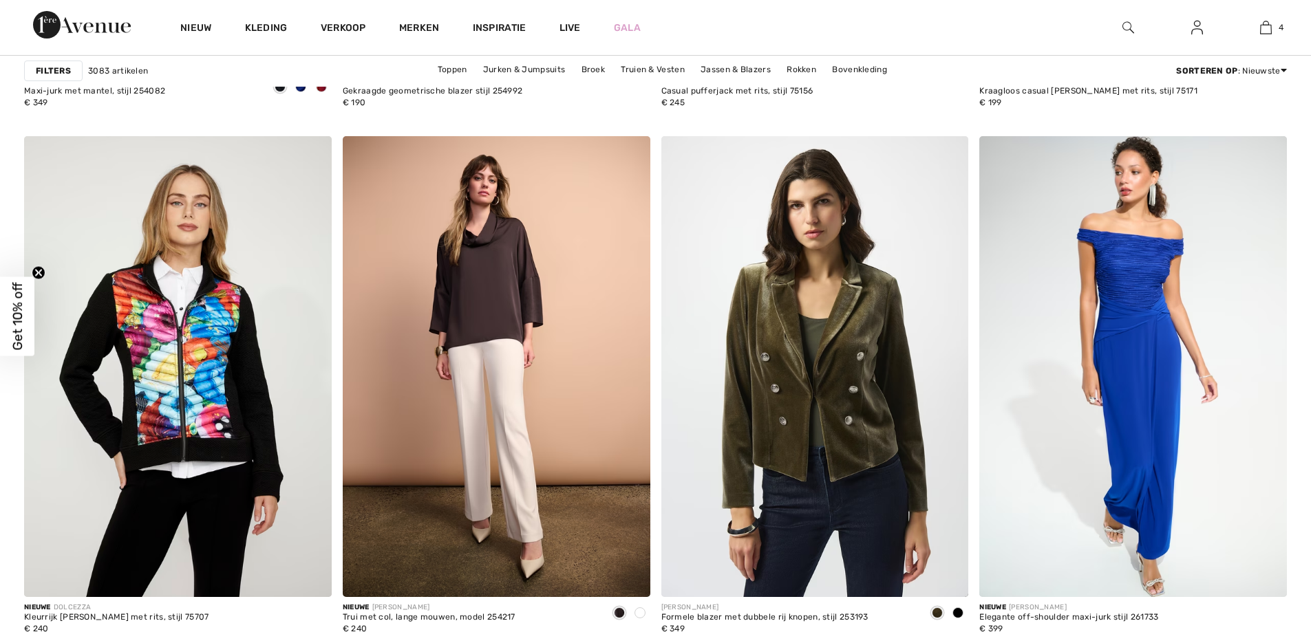
checkbox input "true"
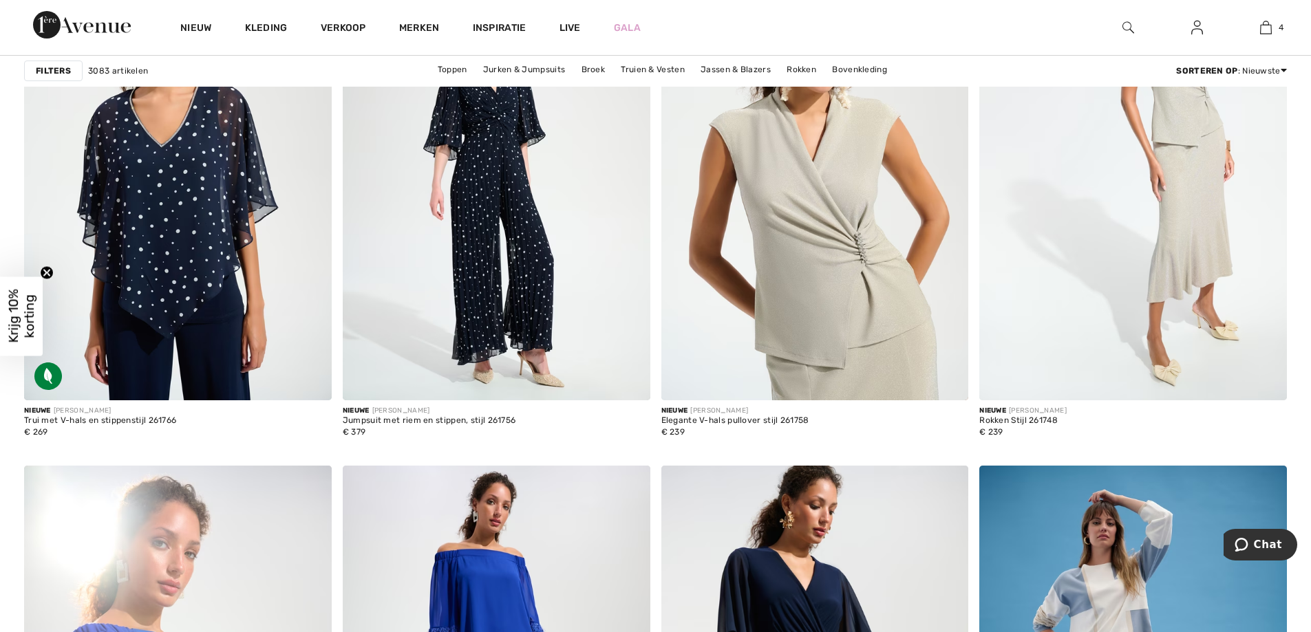
scroll to position [5428, 0]
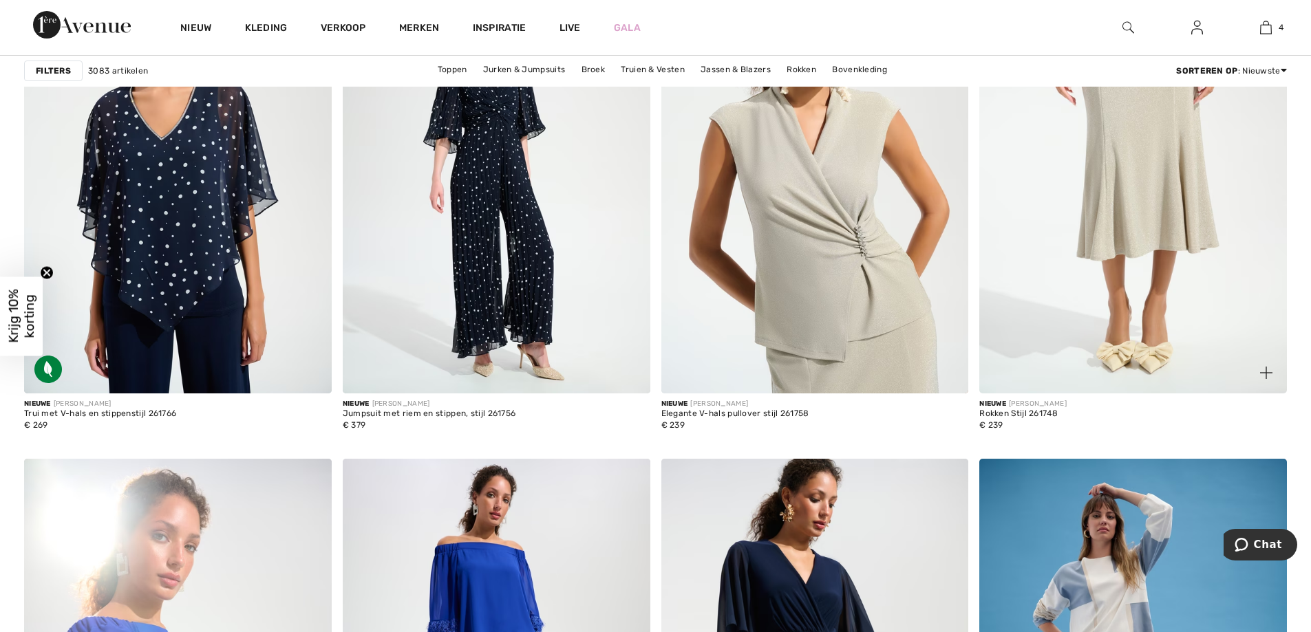
click at [1147, 230] on img at bounding box center [1133, 163] width 308 height 461
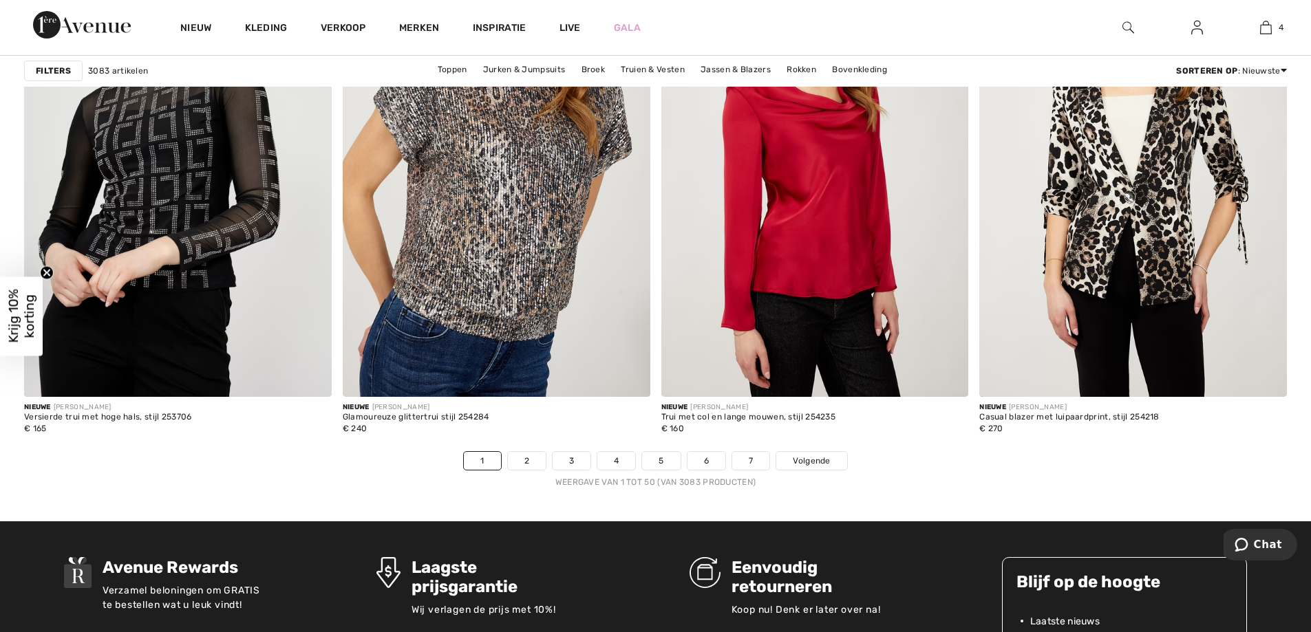
scroll to position [7847, 0]
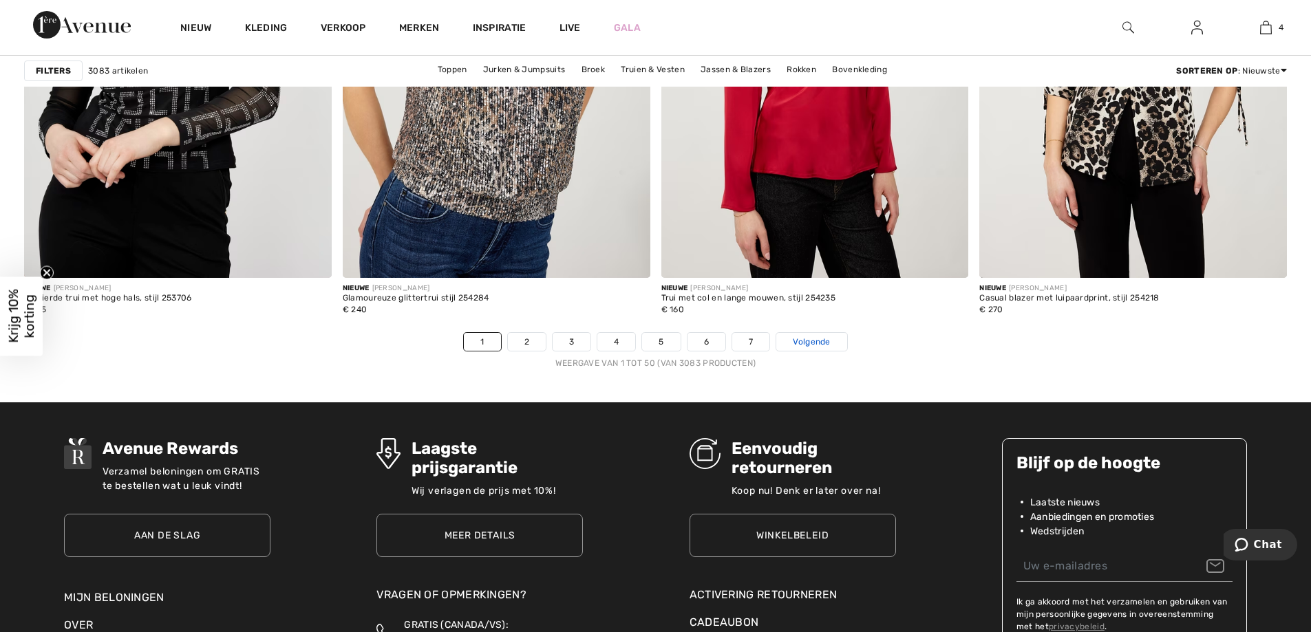
click at [810, 341] on font "Volgende" at bounding box center [811, 342] width 37 height 10
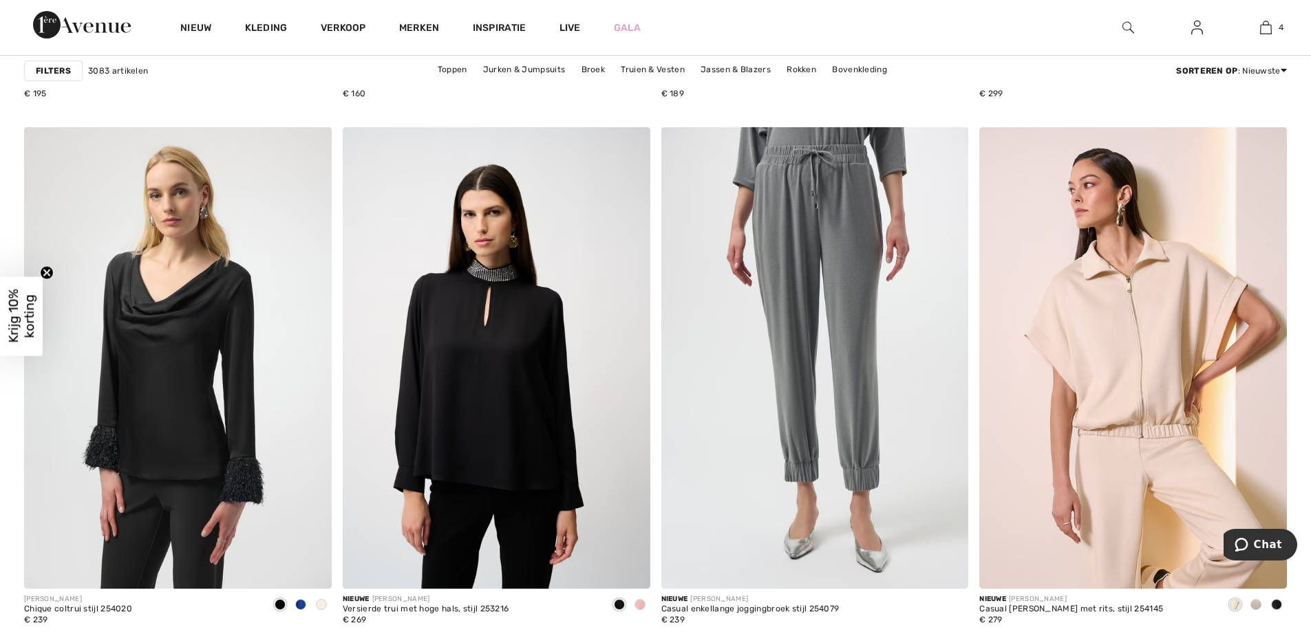
scroll to position [1677, 0]
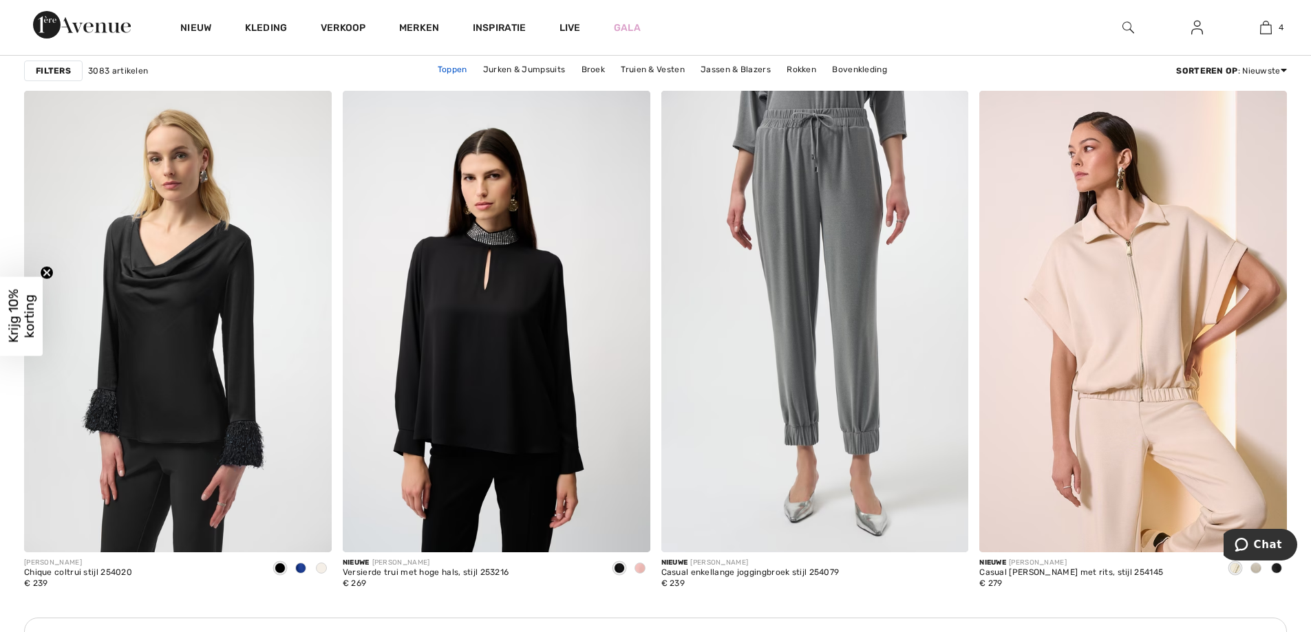
click at [451, 68] on font "Toppen" at bounding box center [453, 70] width 30 height 10
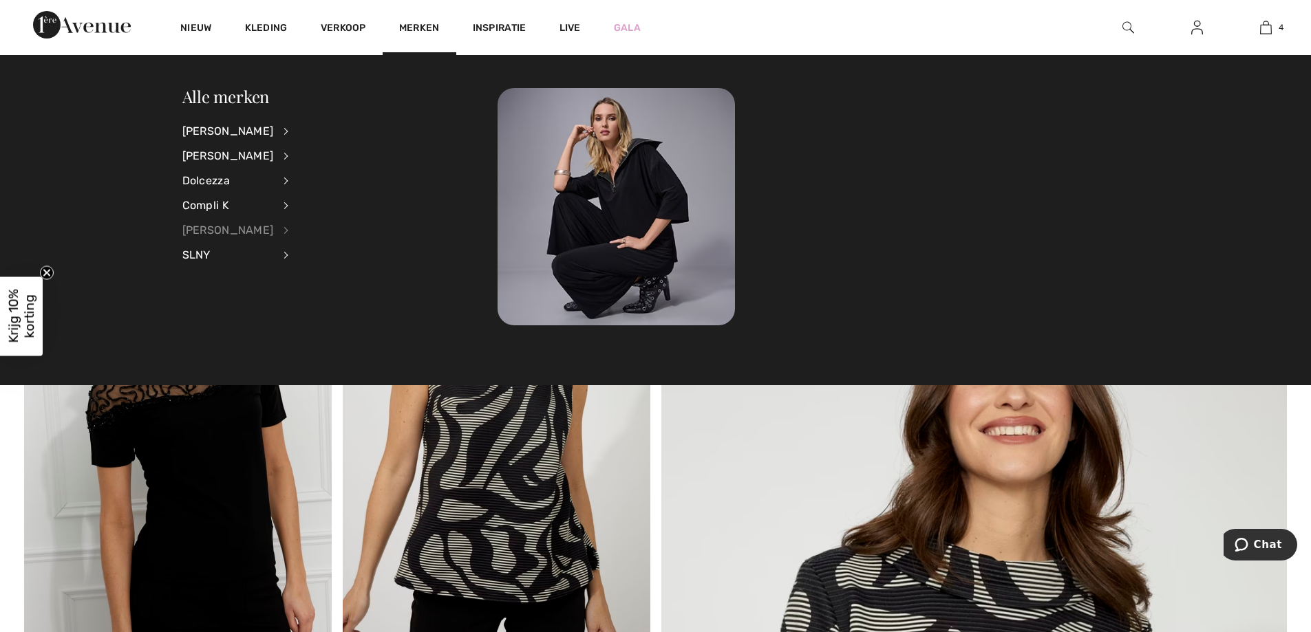
click at [195, 230] on font "[PERSON_NAME]" at bounding box center [228, 230] width 92 height 13
click at [315, 151] on font "Jurken & Jumpsuits" at bounding box center [355, 153] width 98 height 12
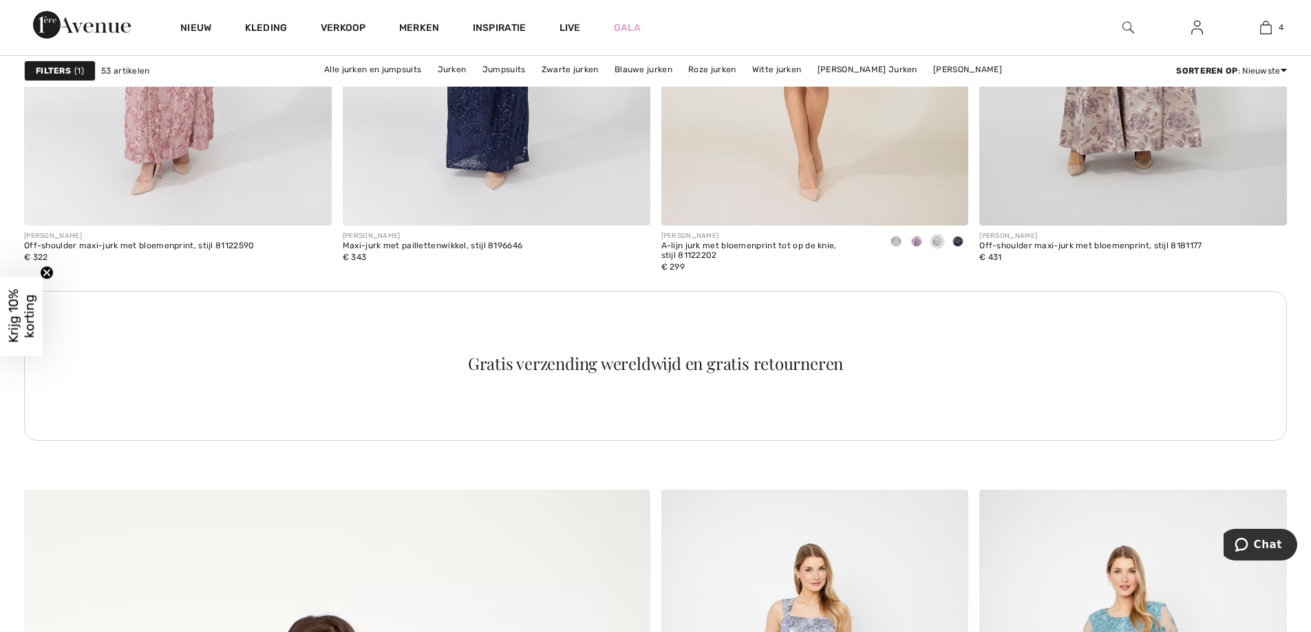
scroll to position [3878, 0]
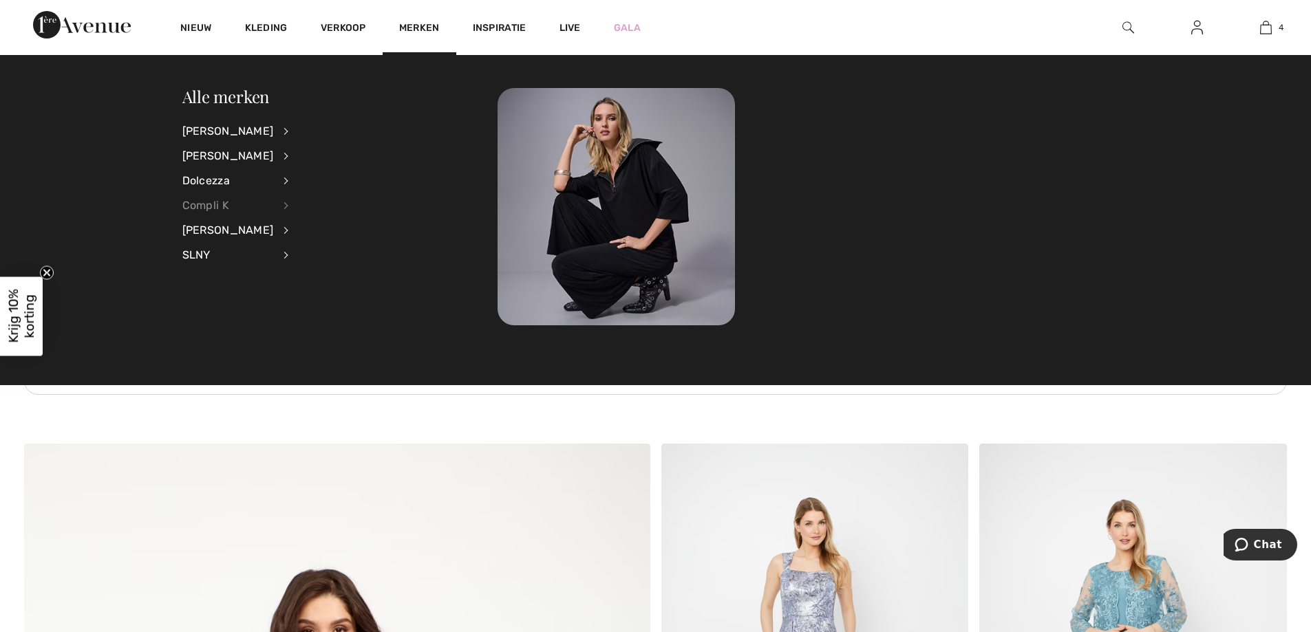
click at [200, 204] on font "Compli K" at bounding box center [205, 205] width 47 height 13
click at [312, 150] on font "Jurken & Jumpsuits" at bounding box center [355, 153] width 98 height 12
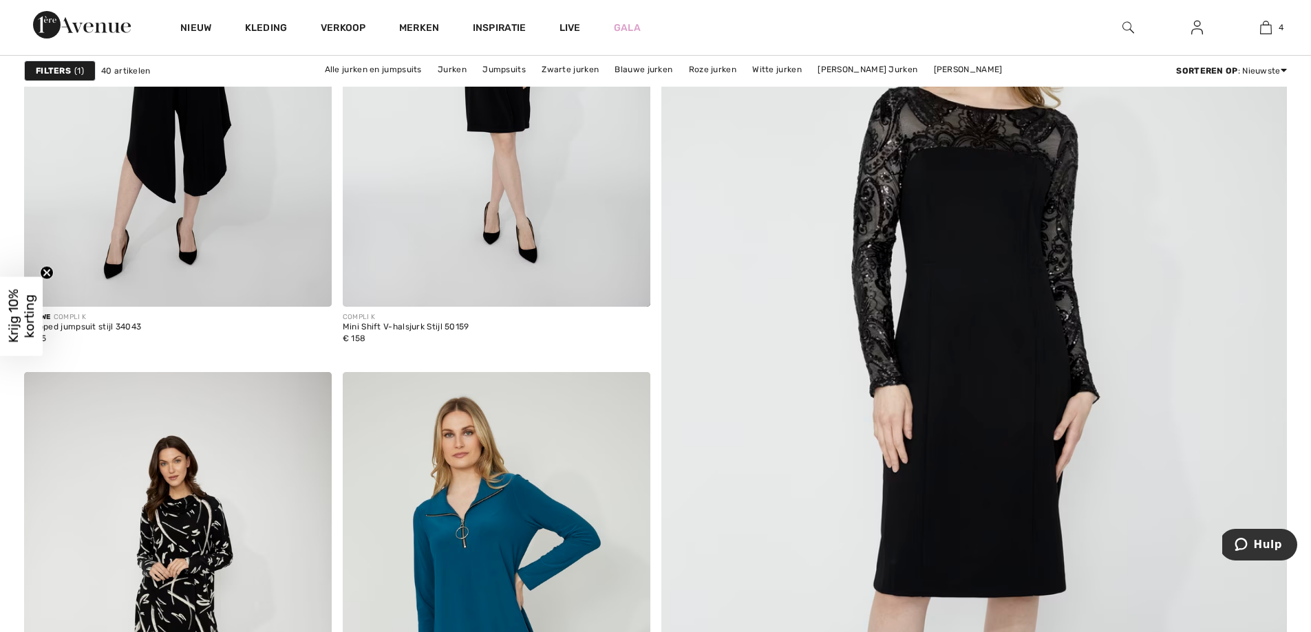
scroll to position [403, 0]
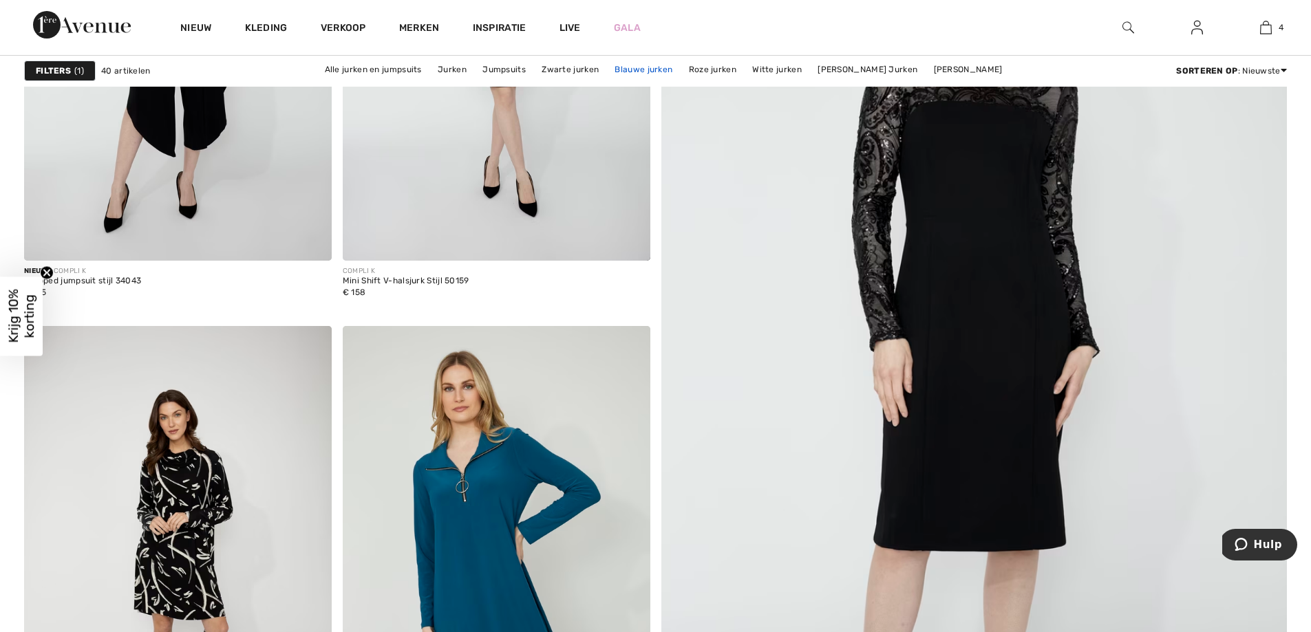
click at [635, 68] on font "Blauwe jurken" at bounding box center [643, 70] width 58 height 10
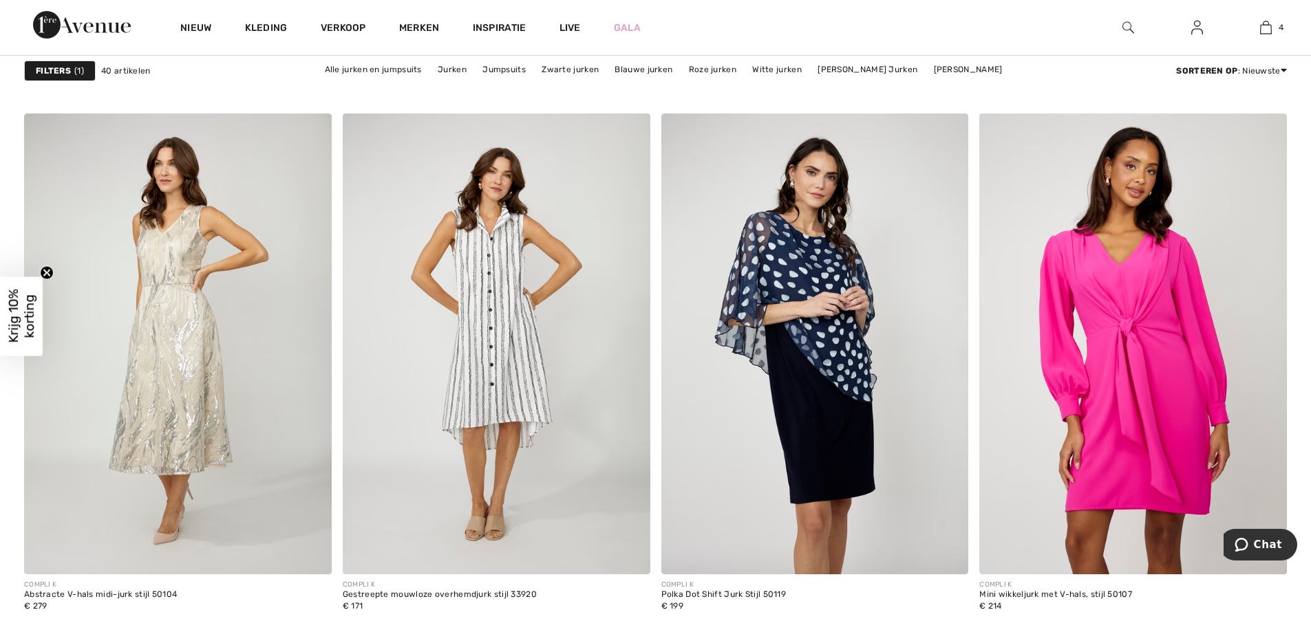
scroll to position [3465, 0]
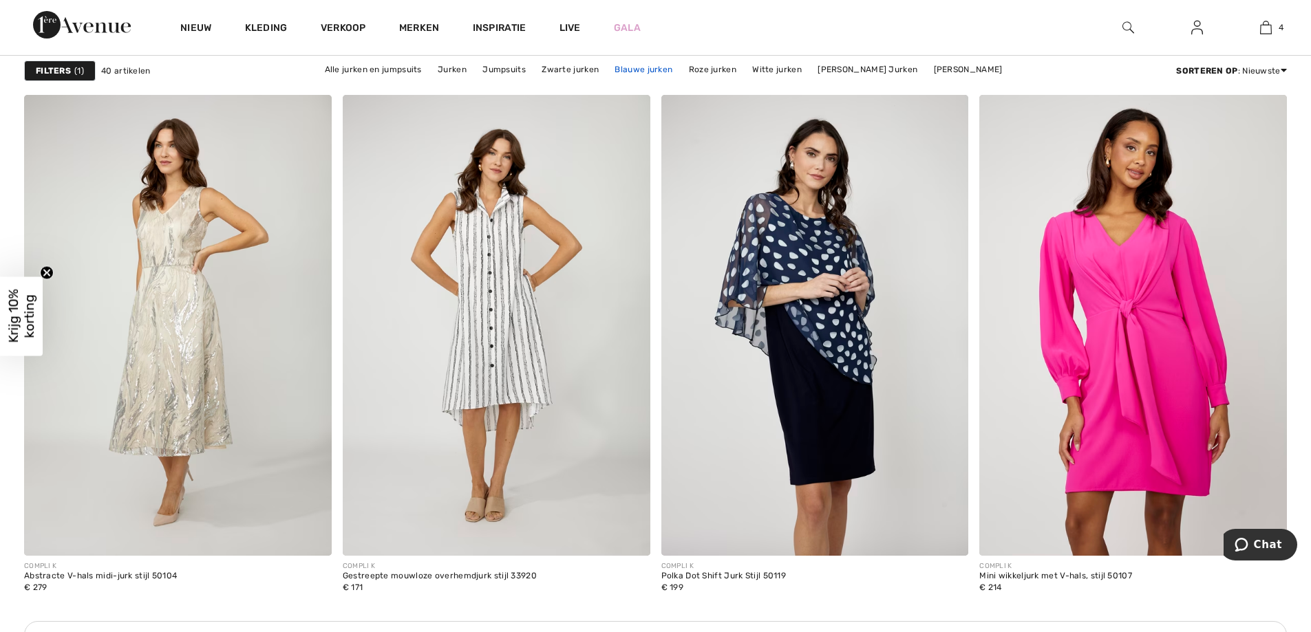
click at [638, 69] on font "Blauwe jurken" at bounding box center [643, 70] width 58 height 10
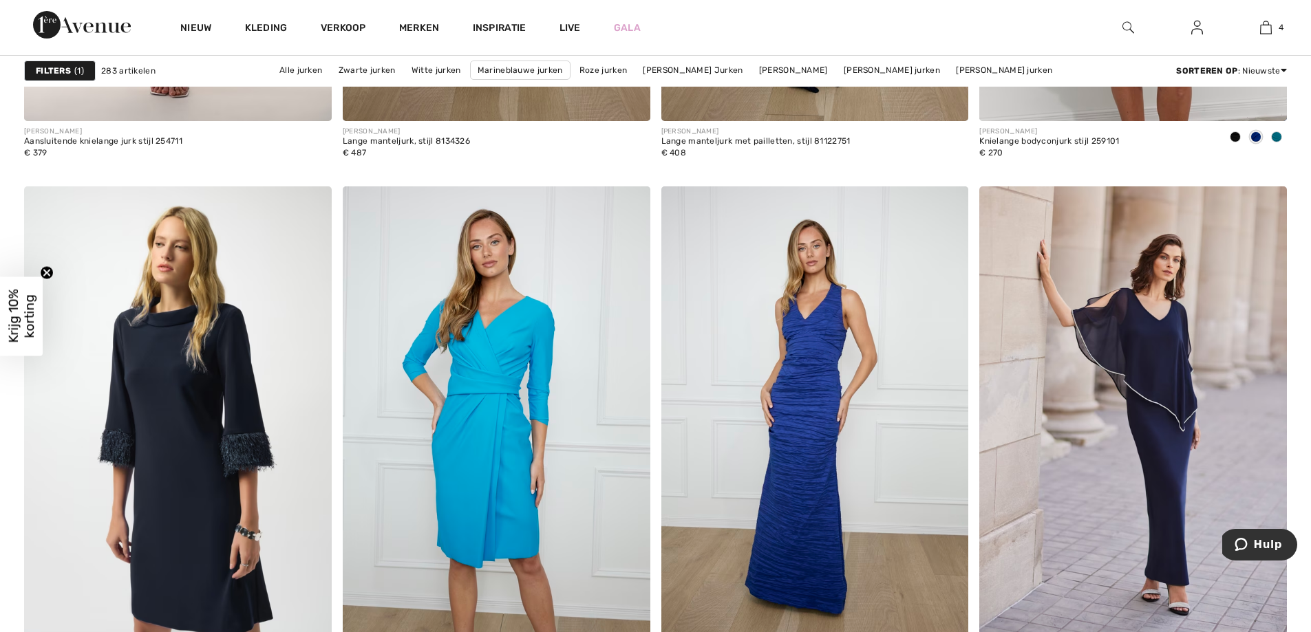
scroll to position [3492, 0]
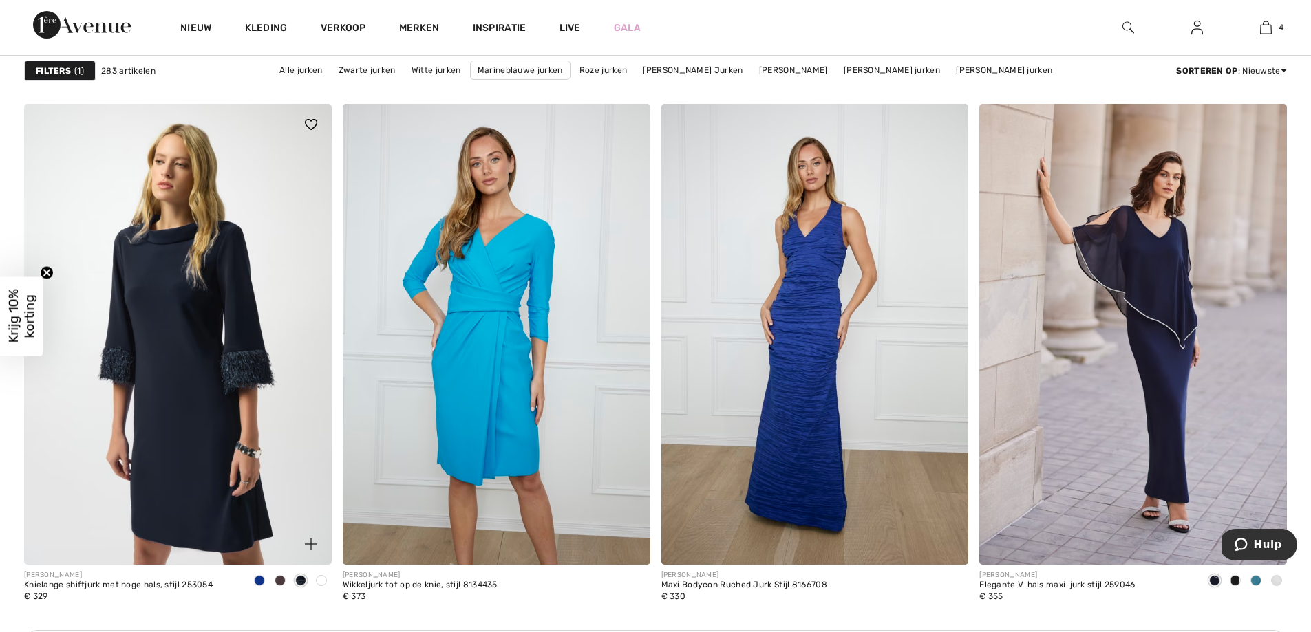
click at [202, 420] on img at bounding box center [178, 334] width 308 height 461
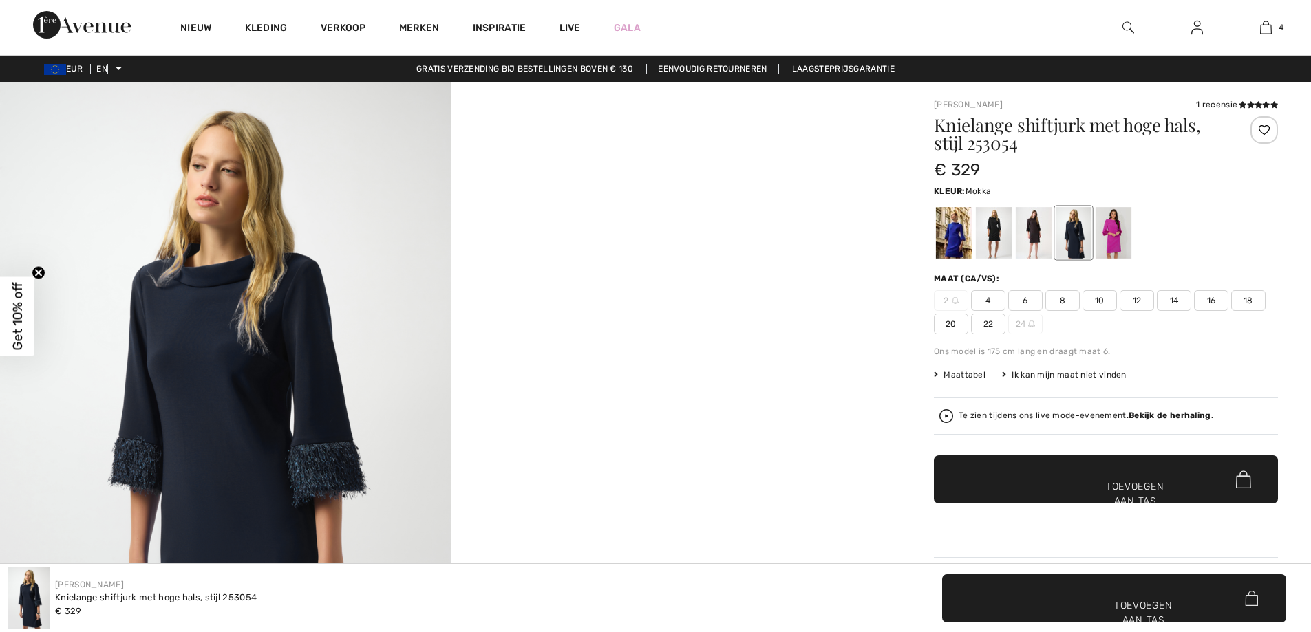
checkbox input "true"
click at [1076, 233] on div at bounding box center [1073, 233] width 36 height 52
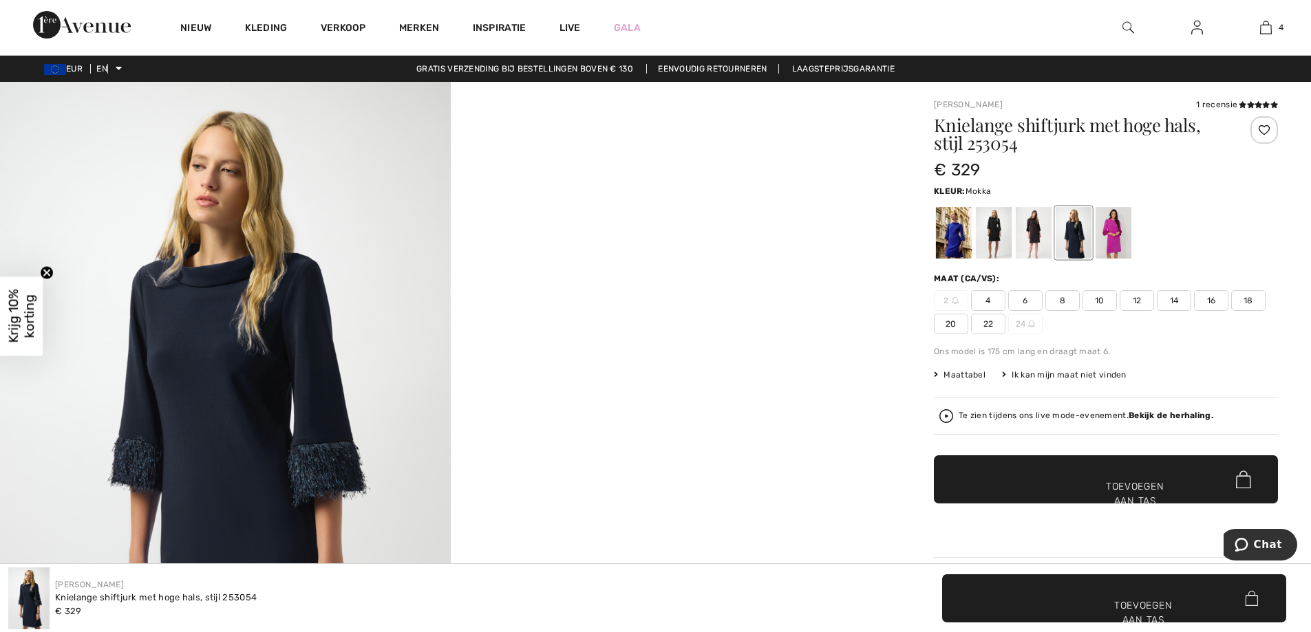
click at [1041, 230] on div at bounding box center [1033, 233] width 36 height 52
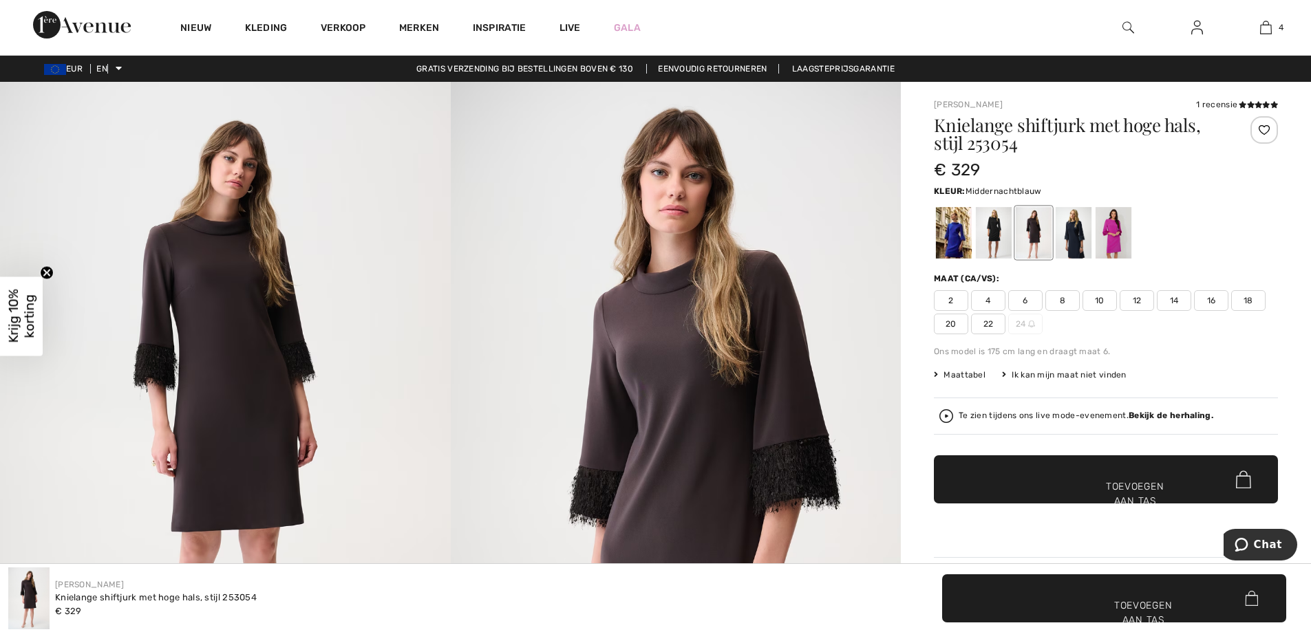
click at [1074, 233] on div at bounding box center [1073, 233] width 36 height 52
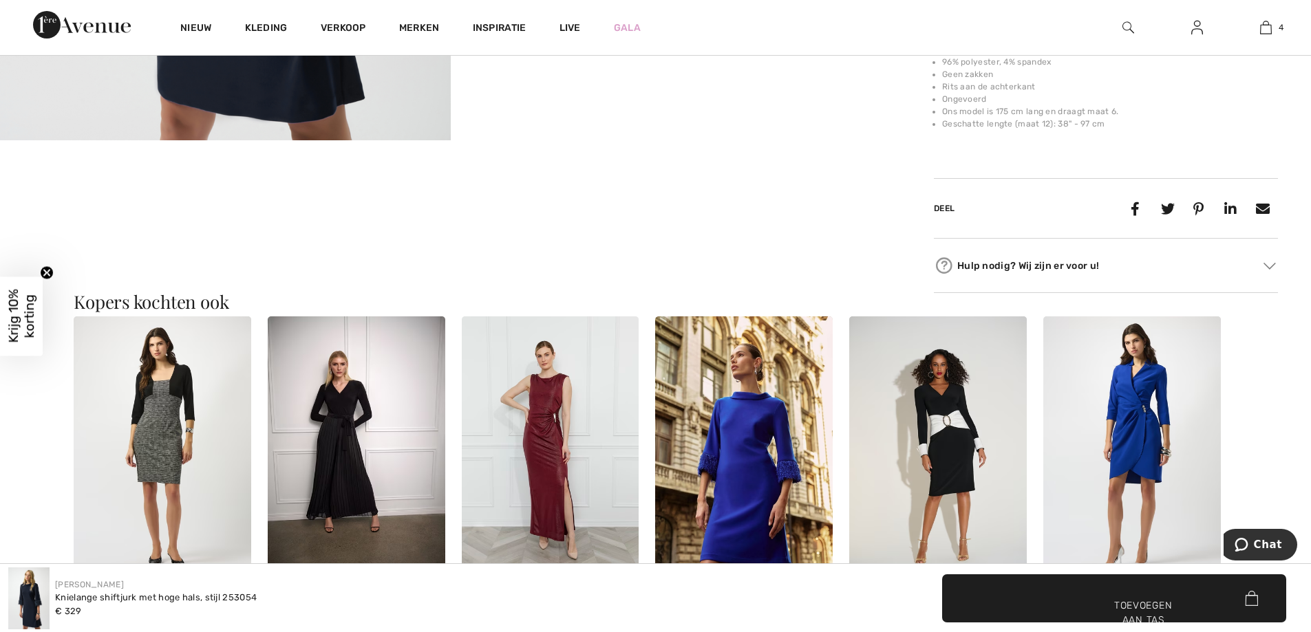
scroll to position [623, 0]
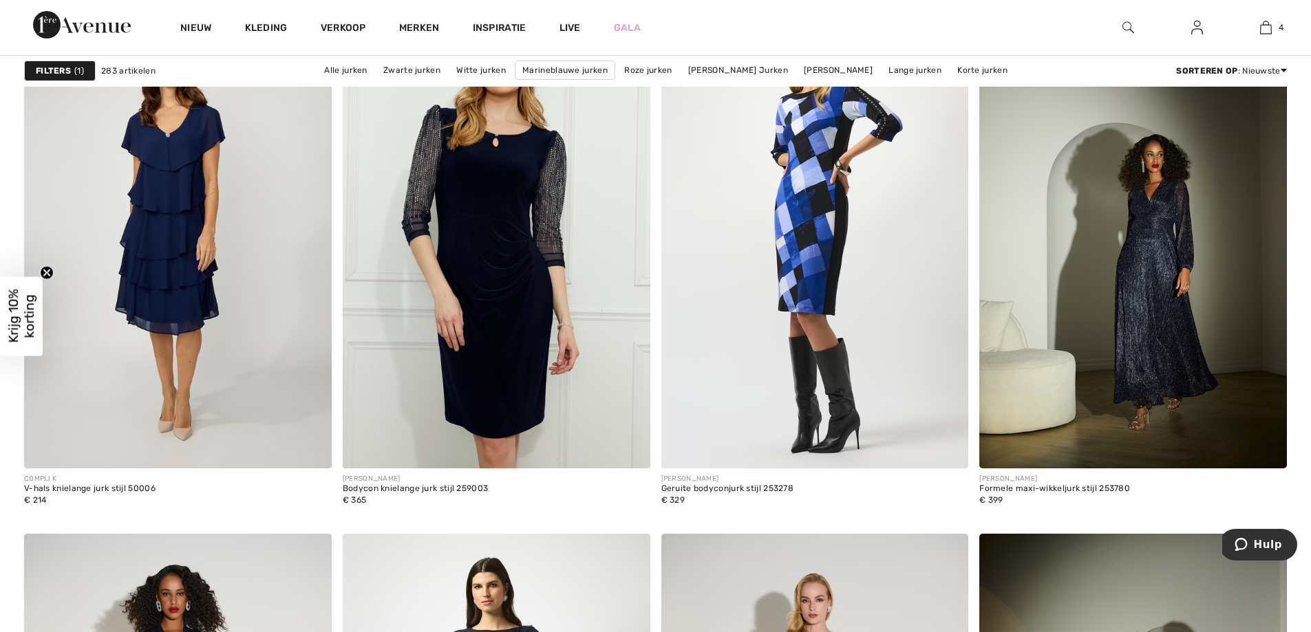
scroll to position [6636, 0]
